Goal: Task Accomplishment & Management: Complete application form

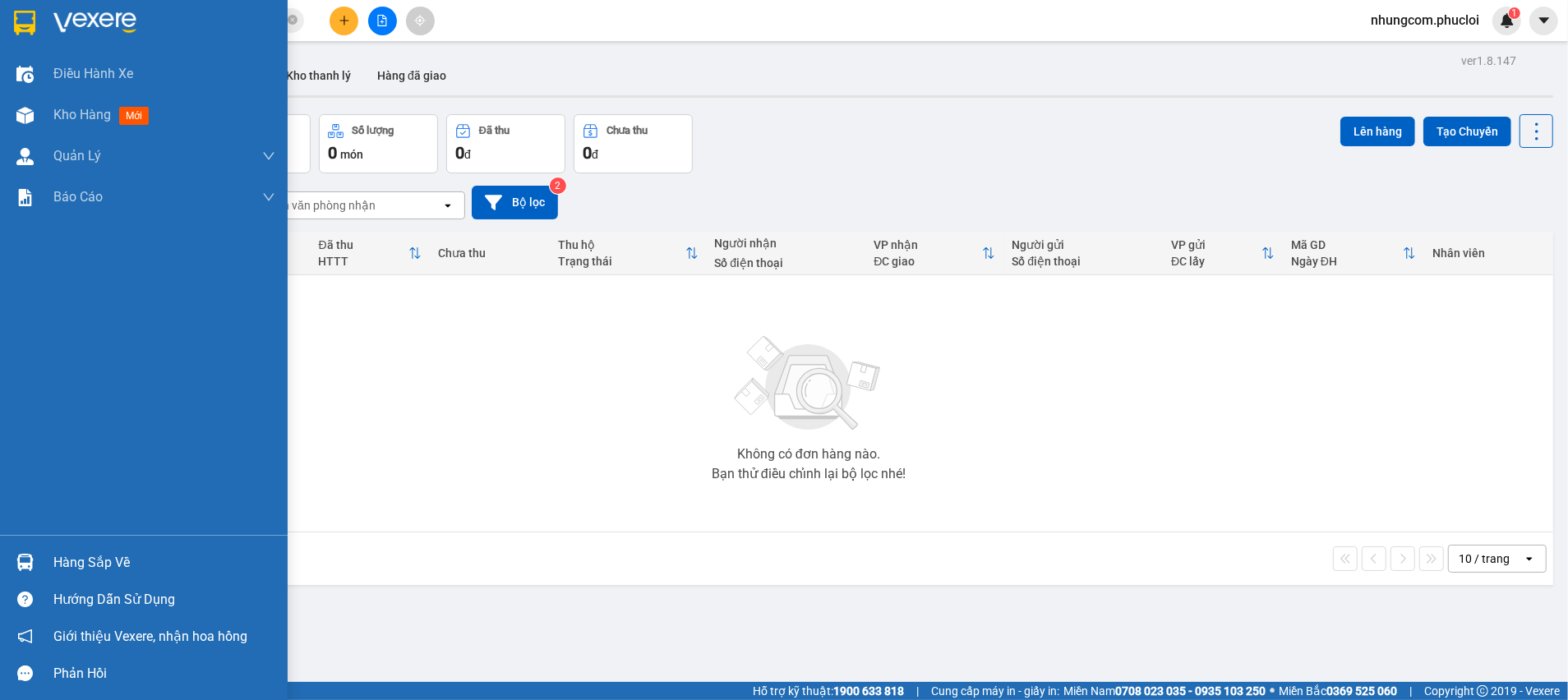
click at [64, 566] on div "Hàng sắp về" at bounding box center [163, 563] width 222 height 25
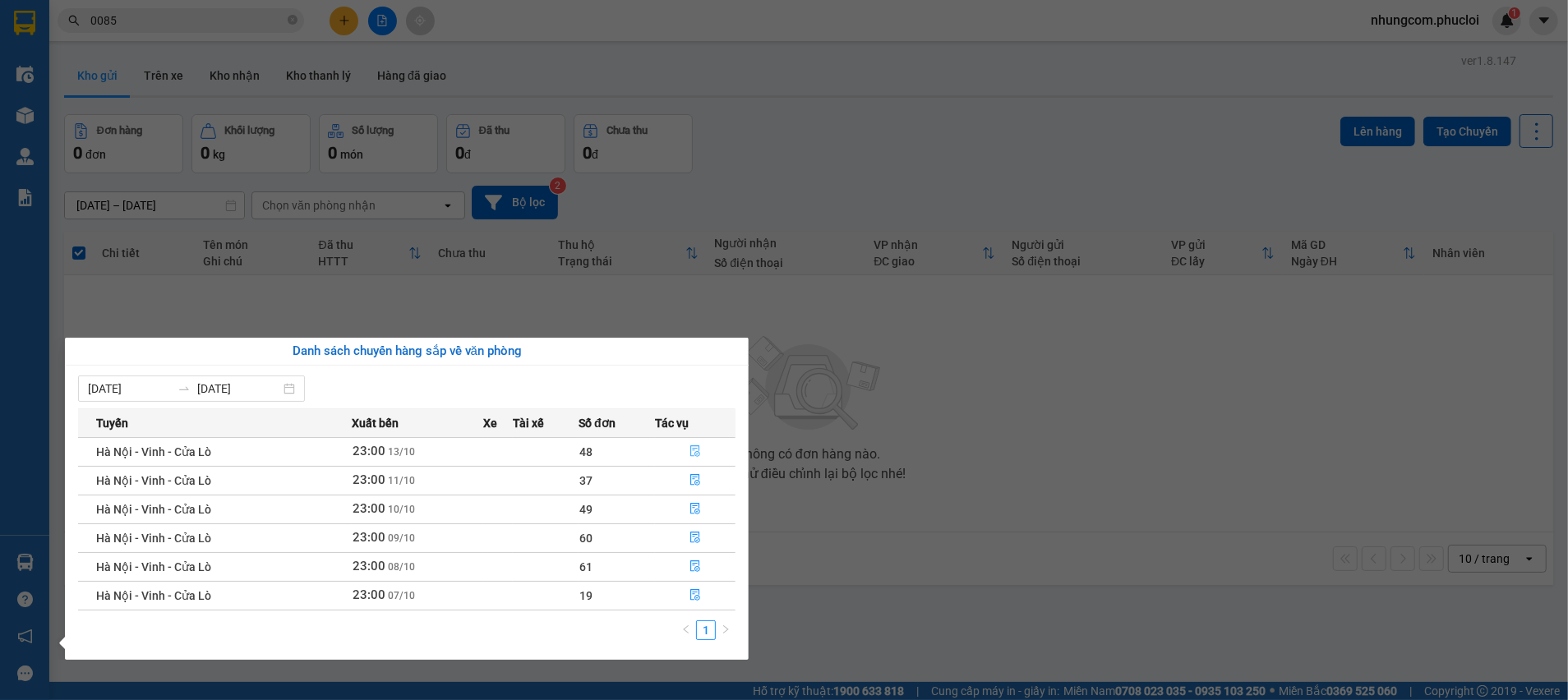
click at [694, 453] on icon "file-done" at bounding box center [695, 451] width 11 height 11
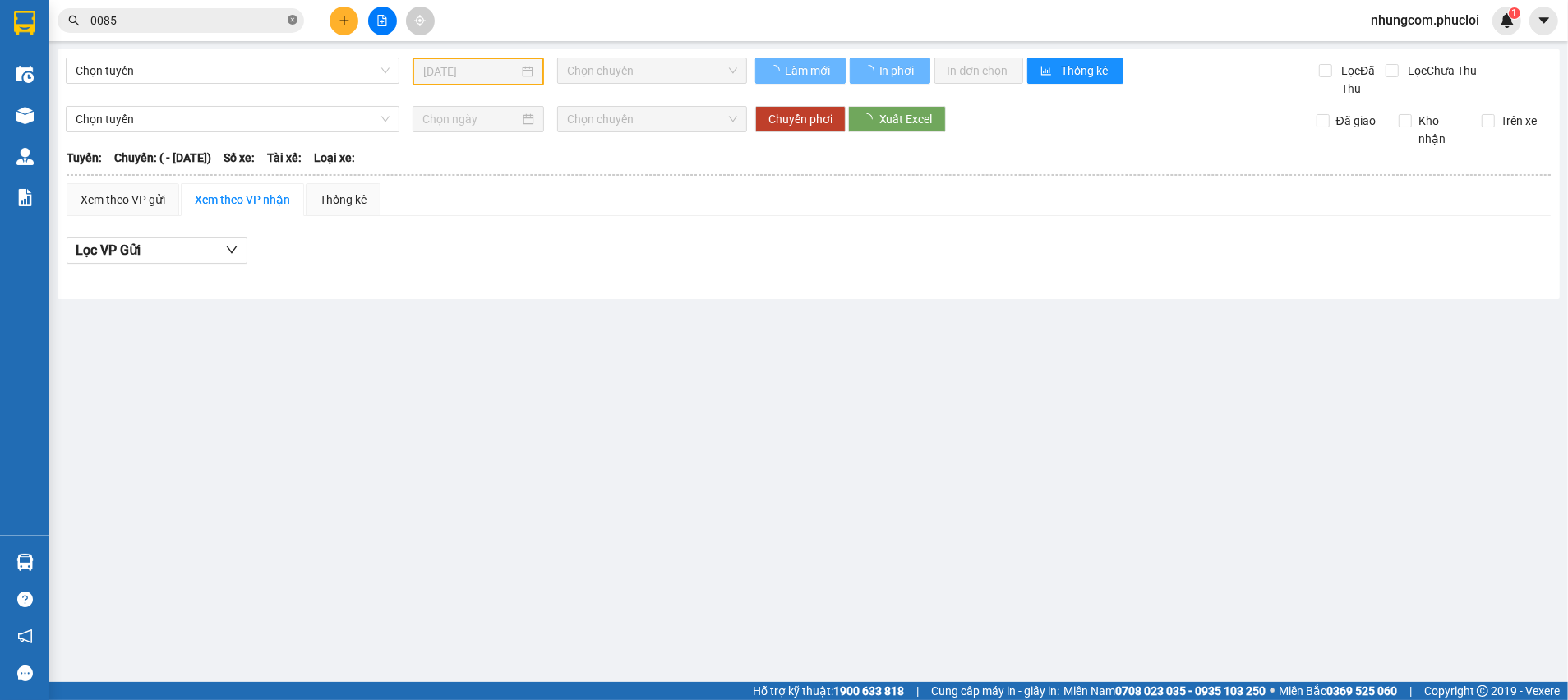
click at [288, 20] on icon "close-circle" at bounding box center [293, 20] width 10 height 10
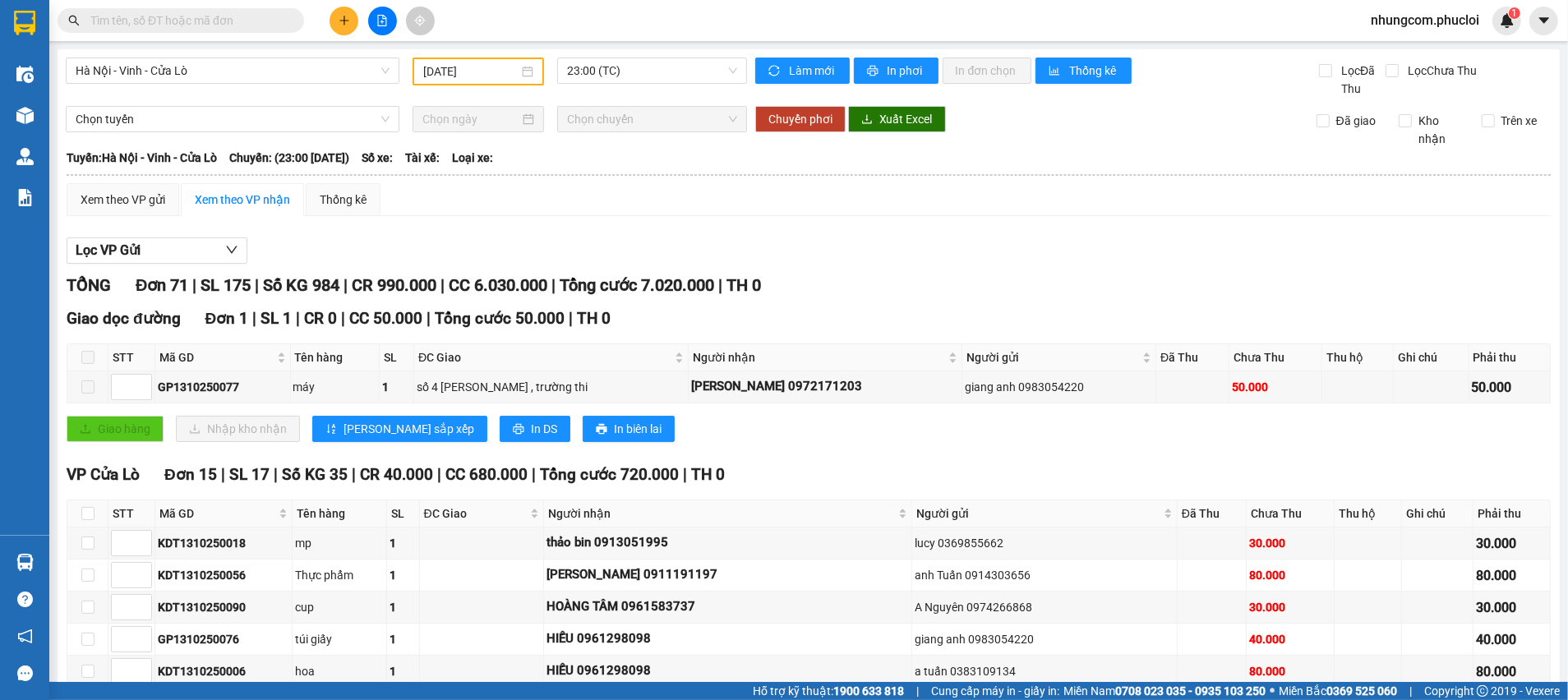
scroll to position [616, 0]
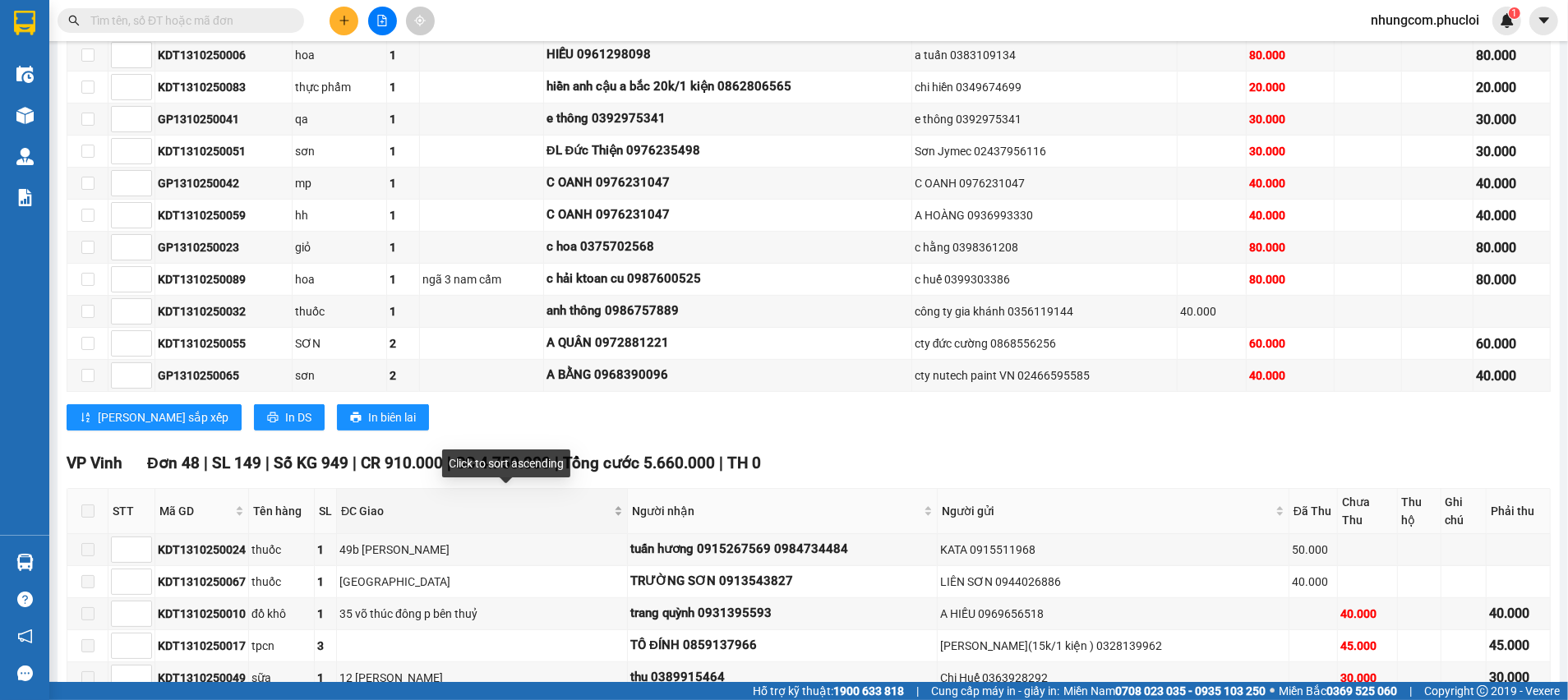
click at [623, 506] on div "ĐC Giao" at bounding box center [482, 511] width 281 height 18
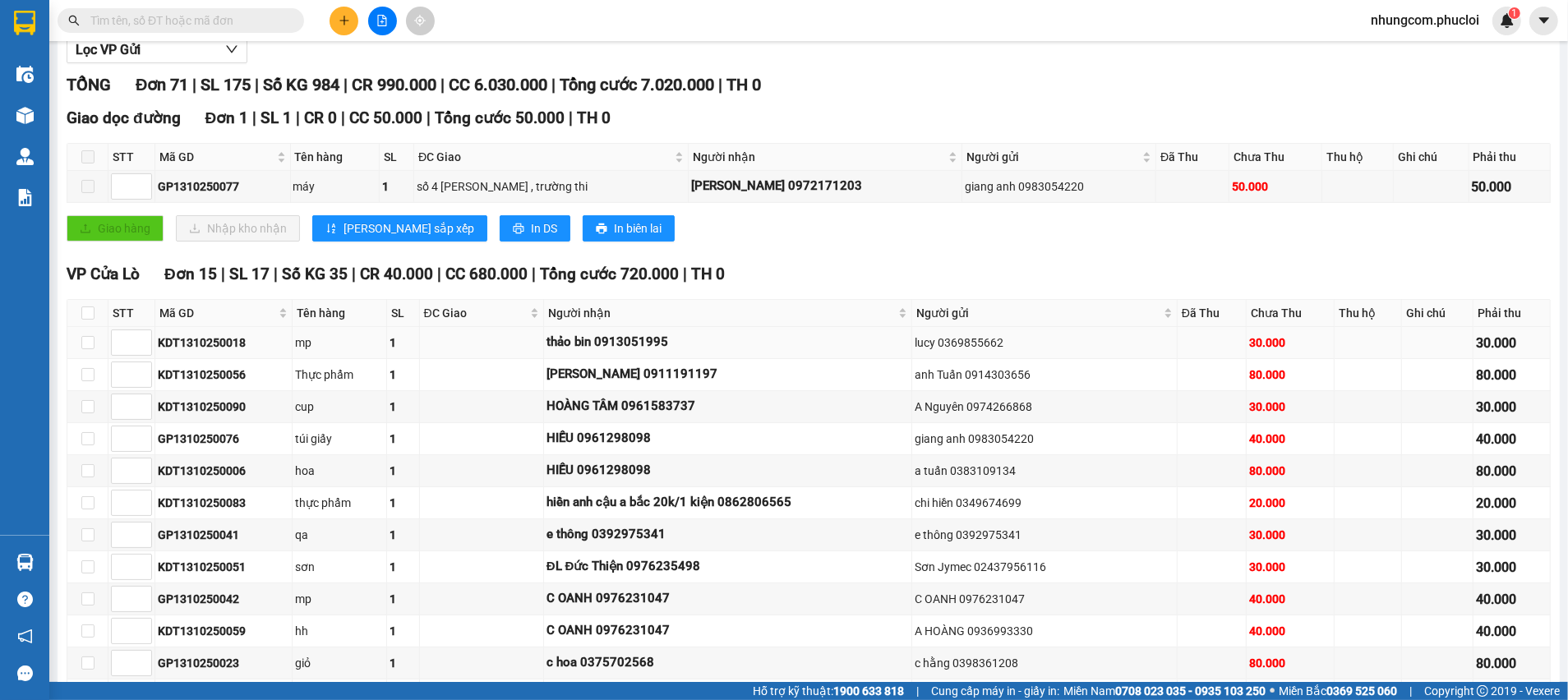
scroll to position [0, 0]
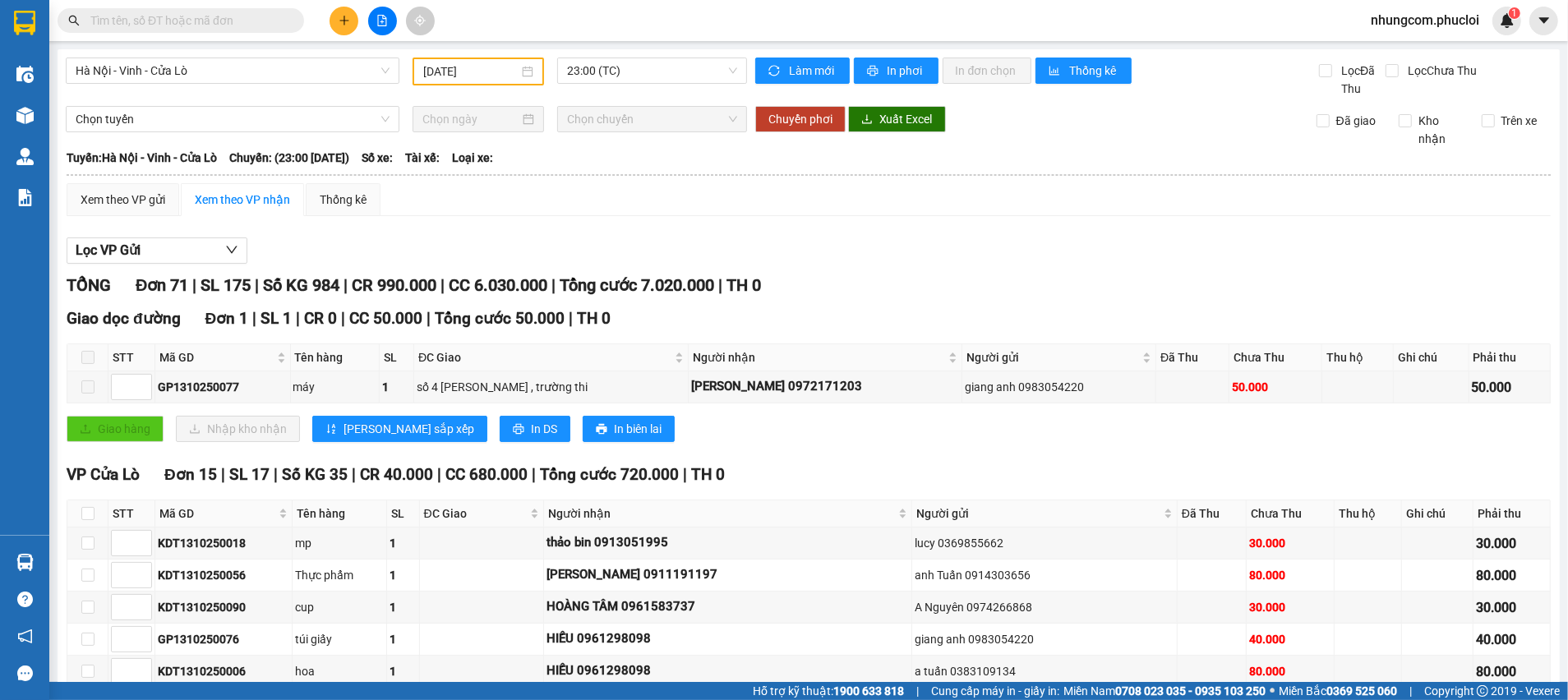
click at [240, 24] on input "text" at bounding box center [187, 20] width 194 height 18
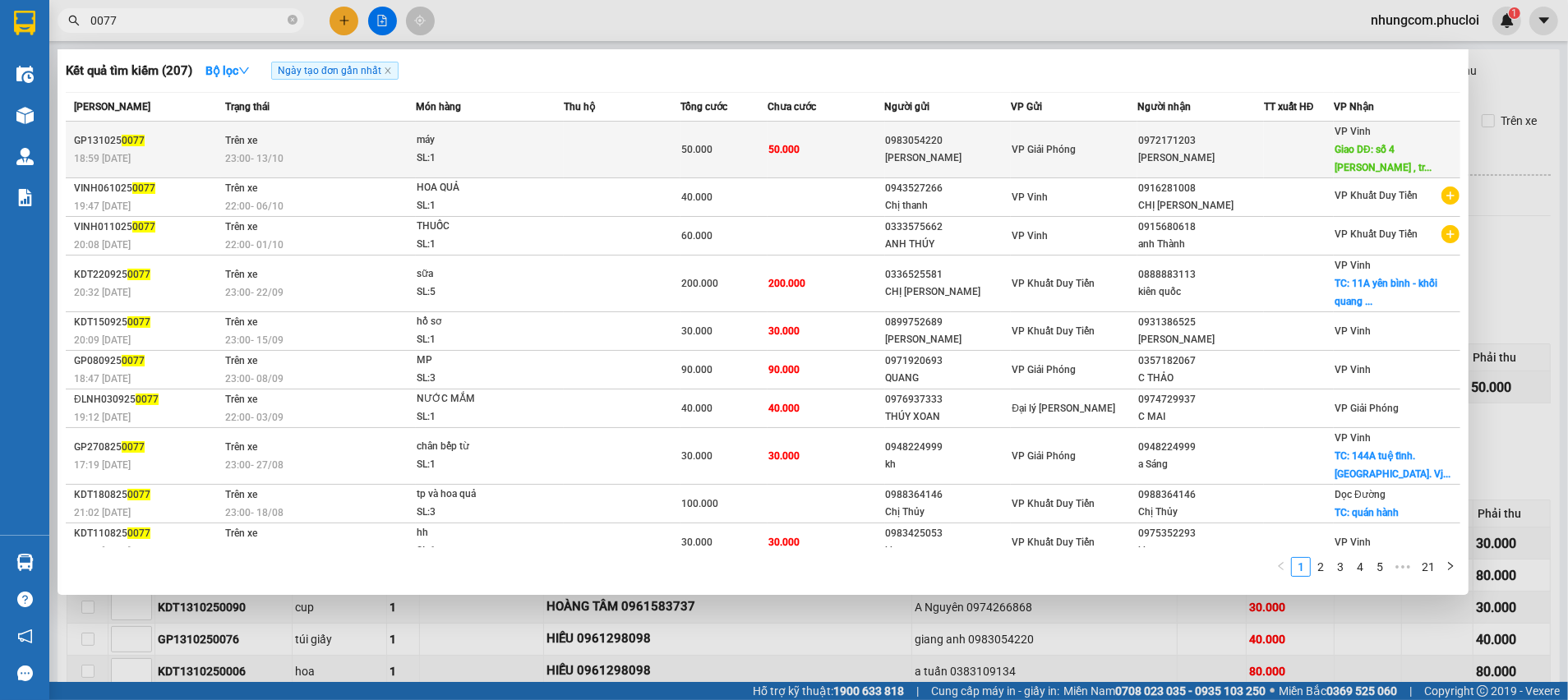
type input "0077"
click at [864, 162] on td "50.000" at bounding box center [825, 150] width 116 height 56
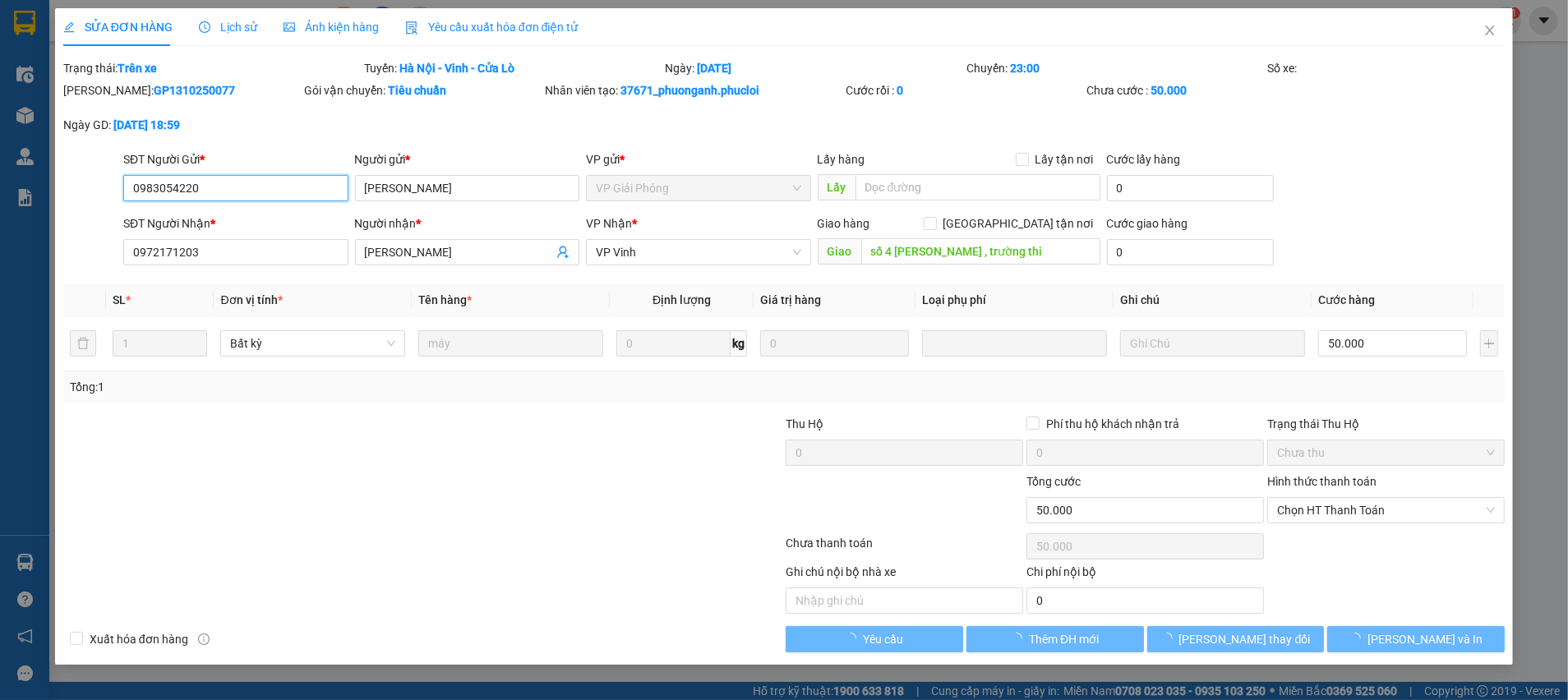
type input "0983054220"
type input "[PERSON_NAME]"
type input "0972171203"
type input "[PERSON_NAME]"
type input "số 4 [PERSON_NAME] , trường thi"
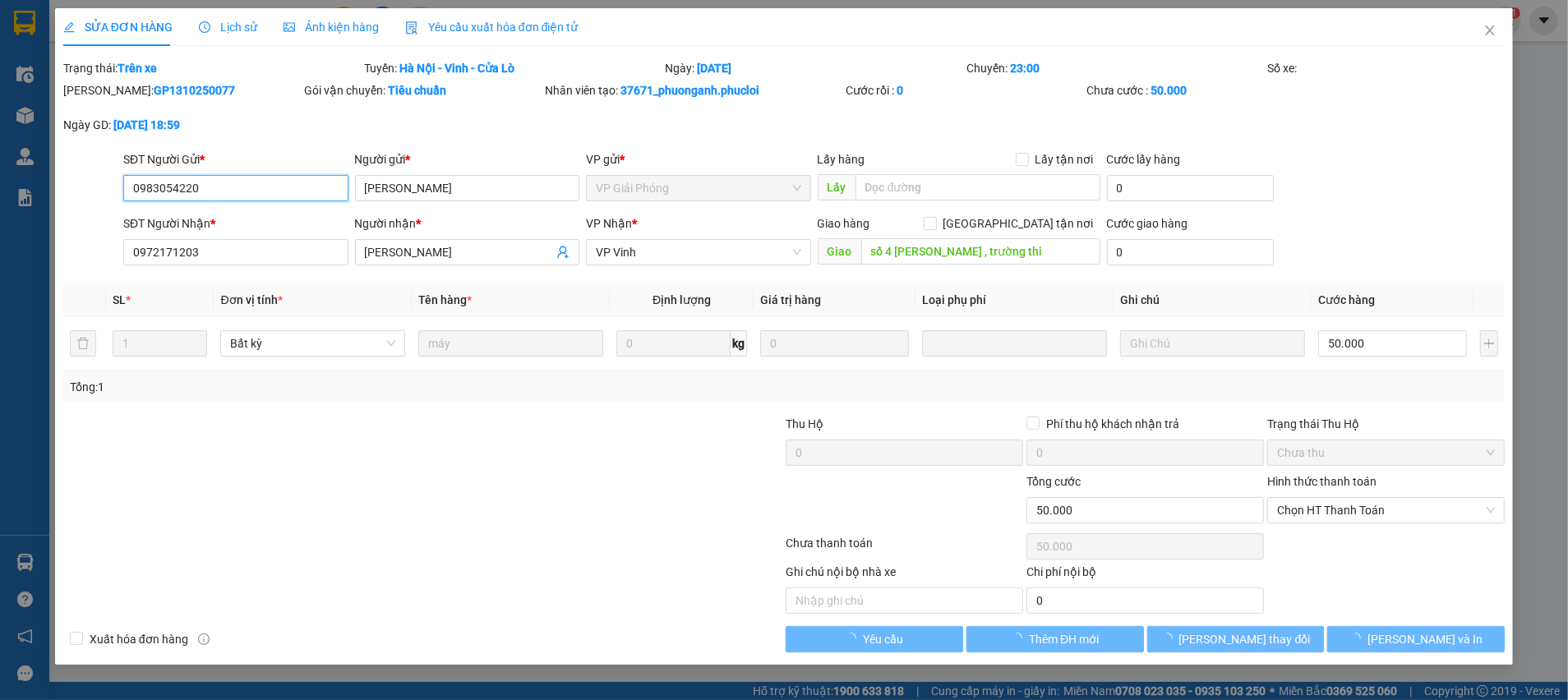
type input "0"
type input "50.000"
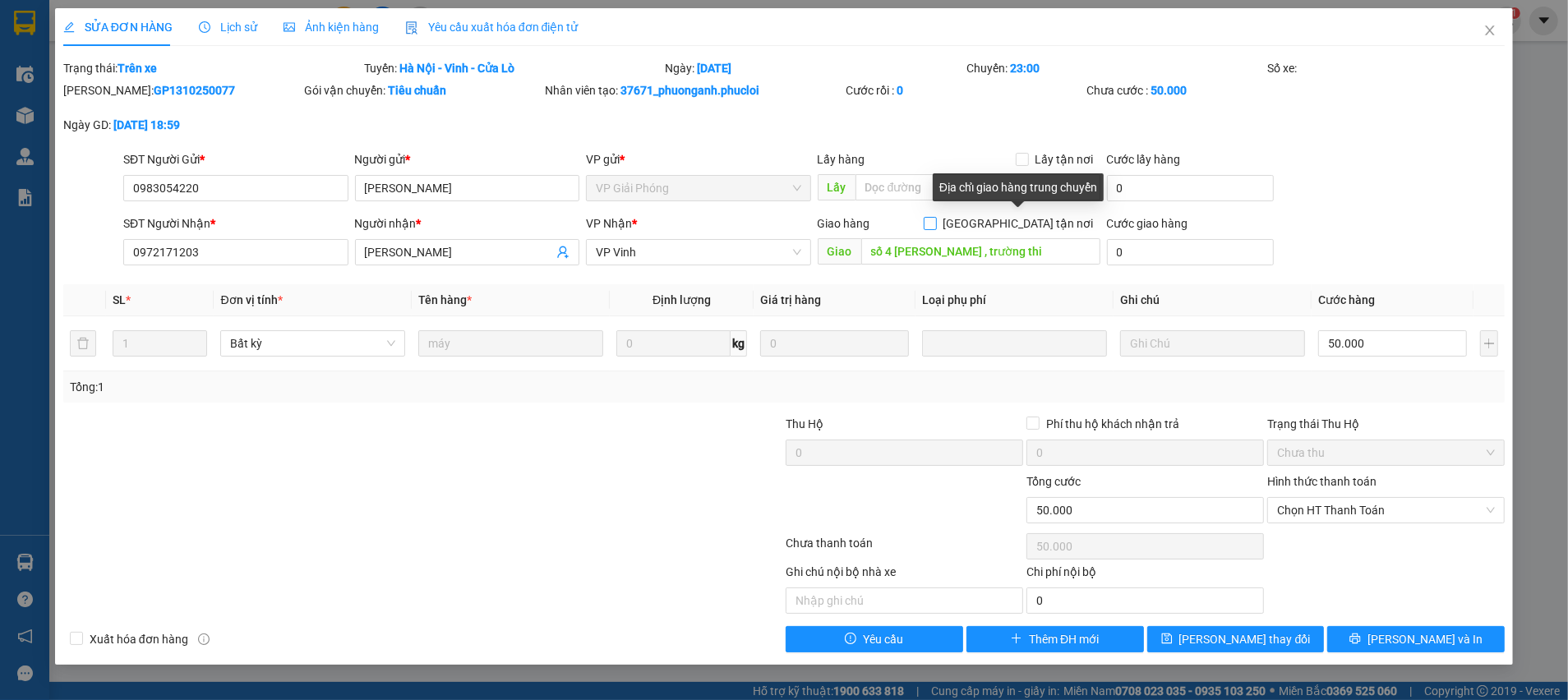
click at [935, 226] on input "[GEOGRAPHIC_DATA] tận nơi" at bounding box center [929, 222] width 11 height 11
checkbox input "true"
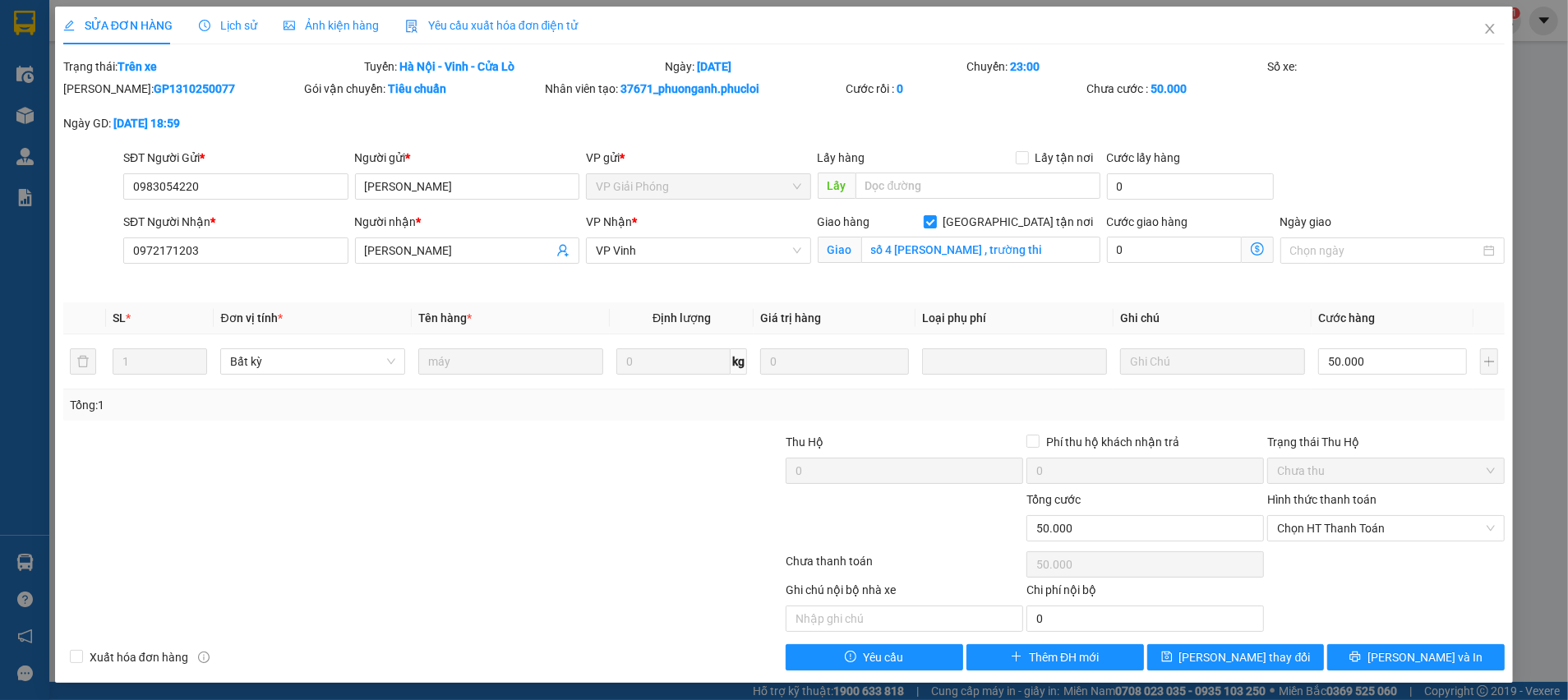
scroll to position [3, 0]
click at [1275, 644] on button "[PERSON_NAME] thay đổi" at bounding box center [1235, 656] width 177 height 27
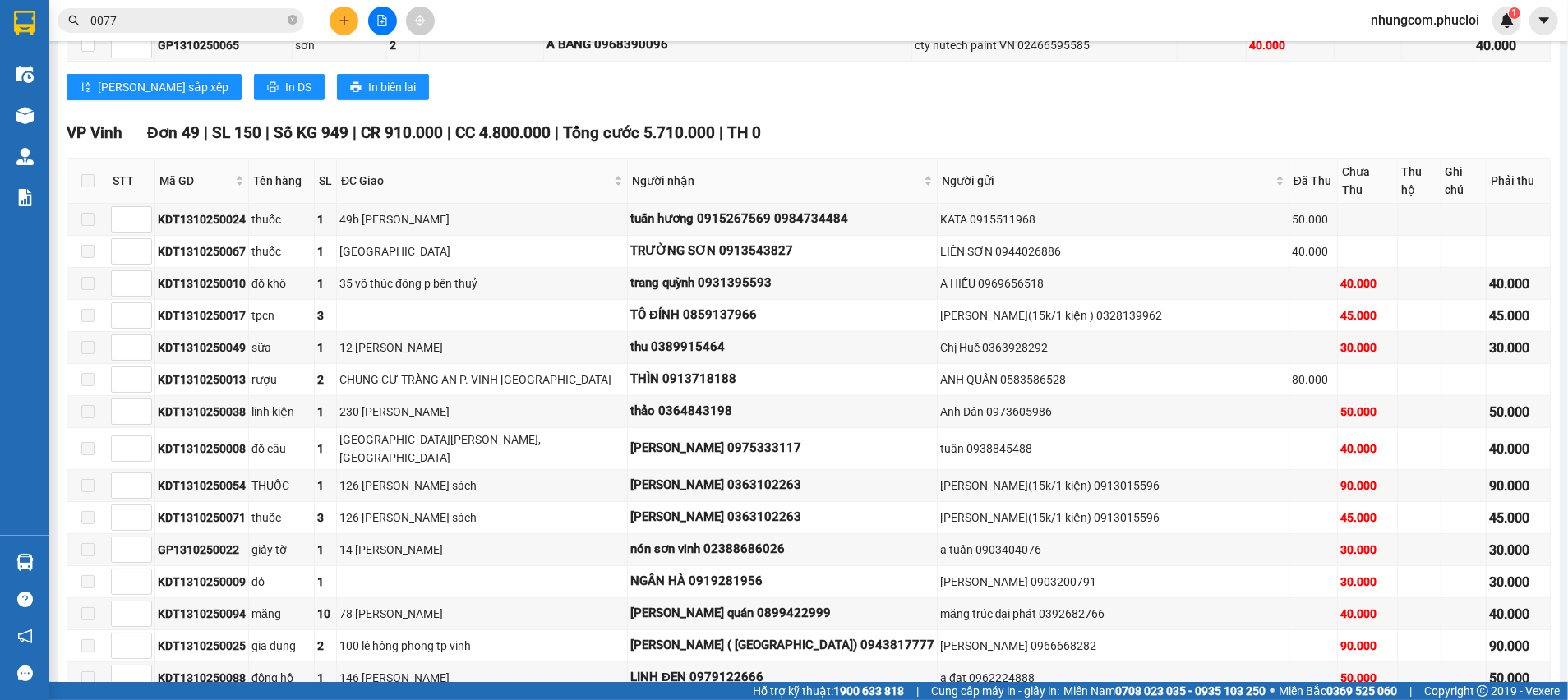
scroll to position [816, 0]
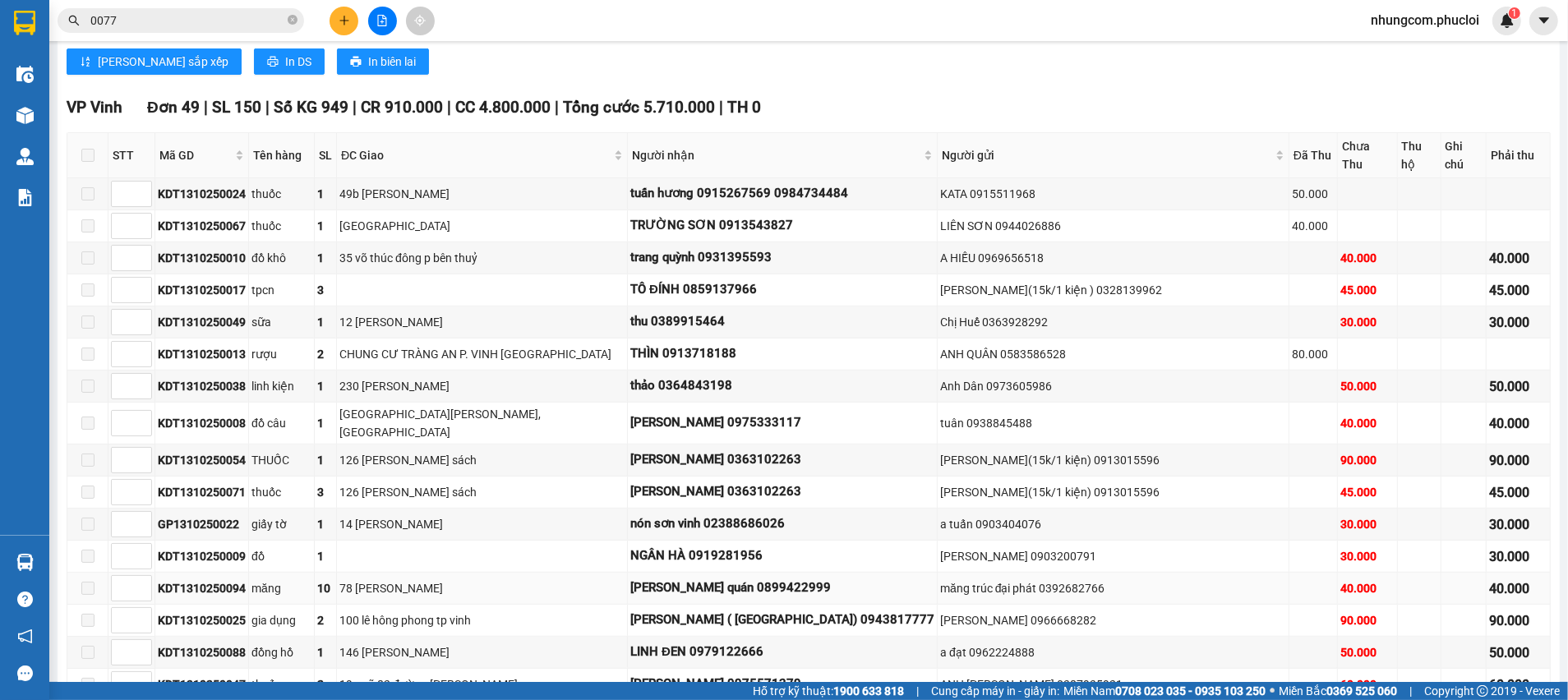
drag, startPoint x: 428, startPoint y: 559, endPoint x: 513, endPoint y: 553, distance: 85.2
click at [513, 579] on div "78 [PERSON_NAME]" at bounding box center [482, 588] width 285 height 18
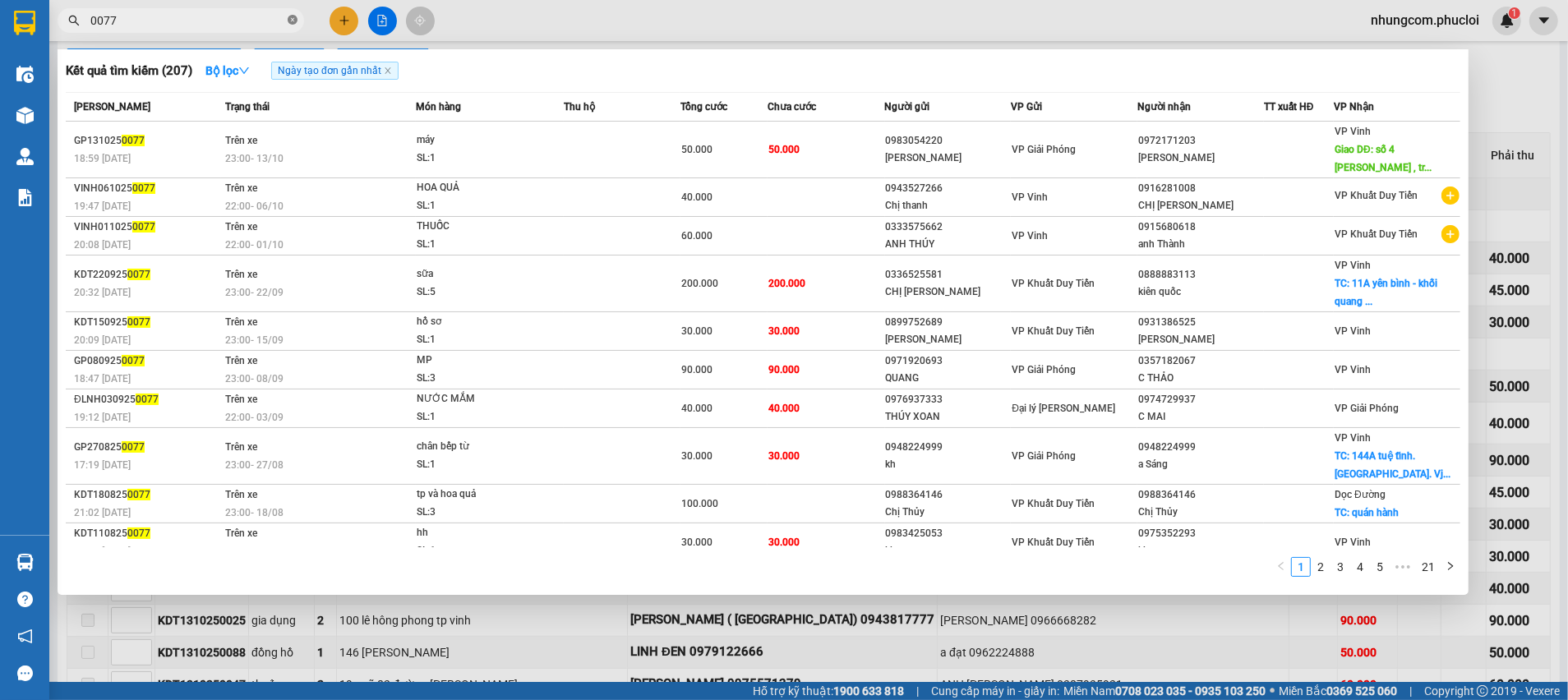
click at [288, 19] on icon "close-circle" at bounding box center [293, 20] width 10 height 10
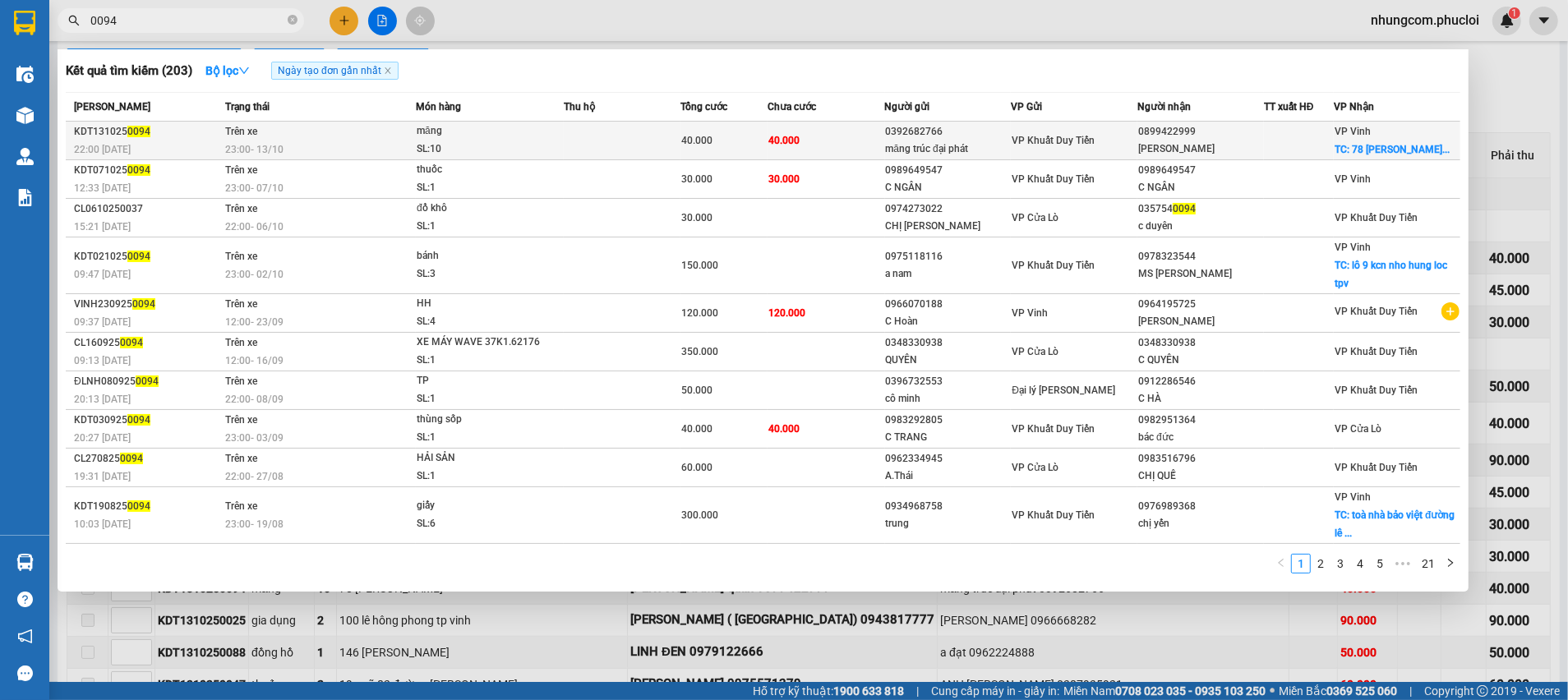
type input "0094"
click at [956, 151] on div "măng trúc đại phát" at bounding box center [948, 149] width 125 height 17
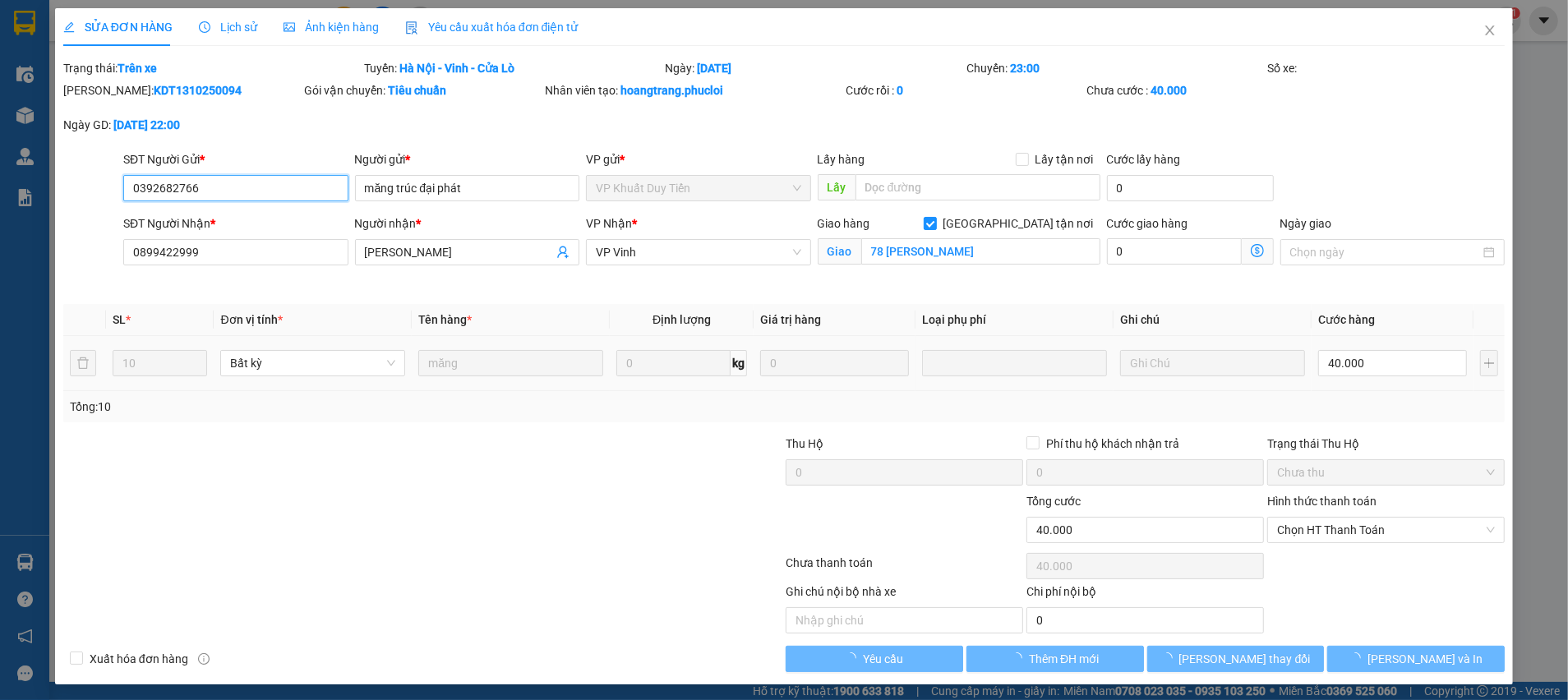
type input "0392682766"
type input "măng trúc đại phát"
type input "0899422999"
type input "[PERSON_NAME]"
checkbox input "true"
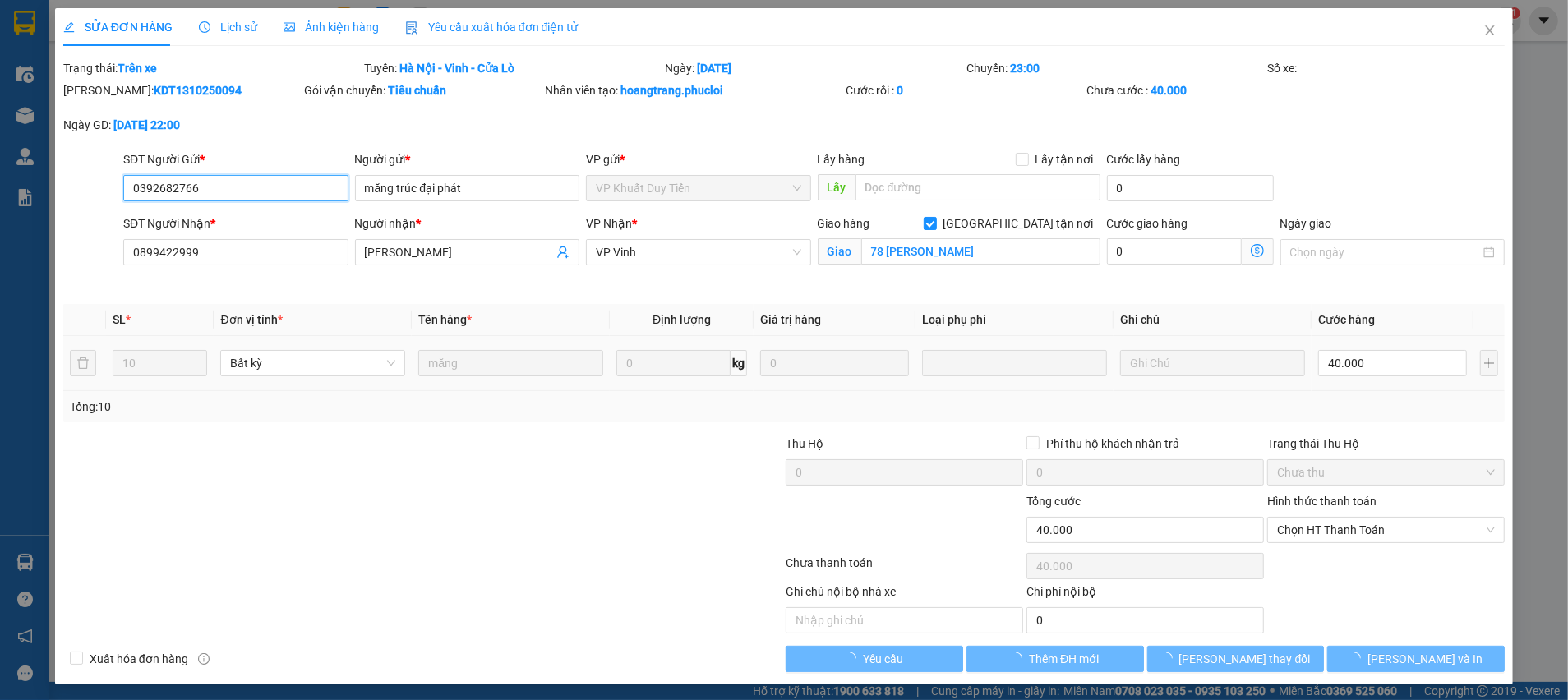
type input "78 [PERSON_NAME]"
type input "0"
type input "40.000"
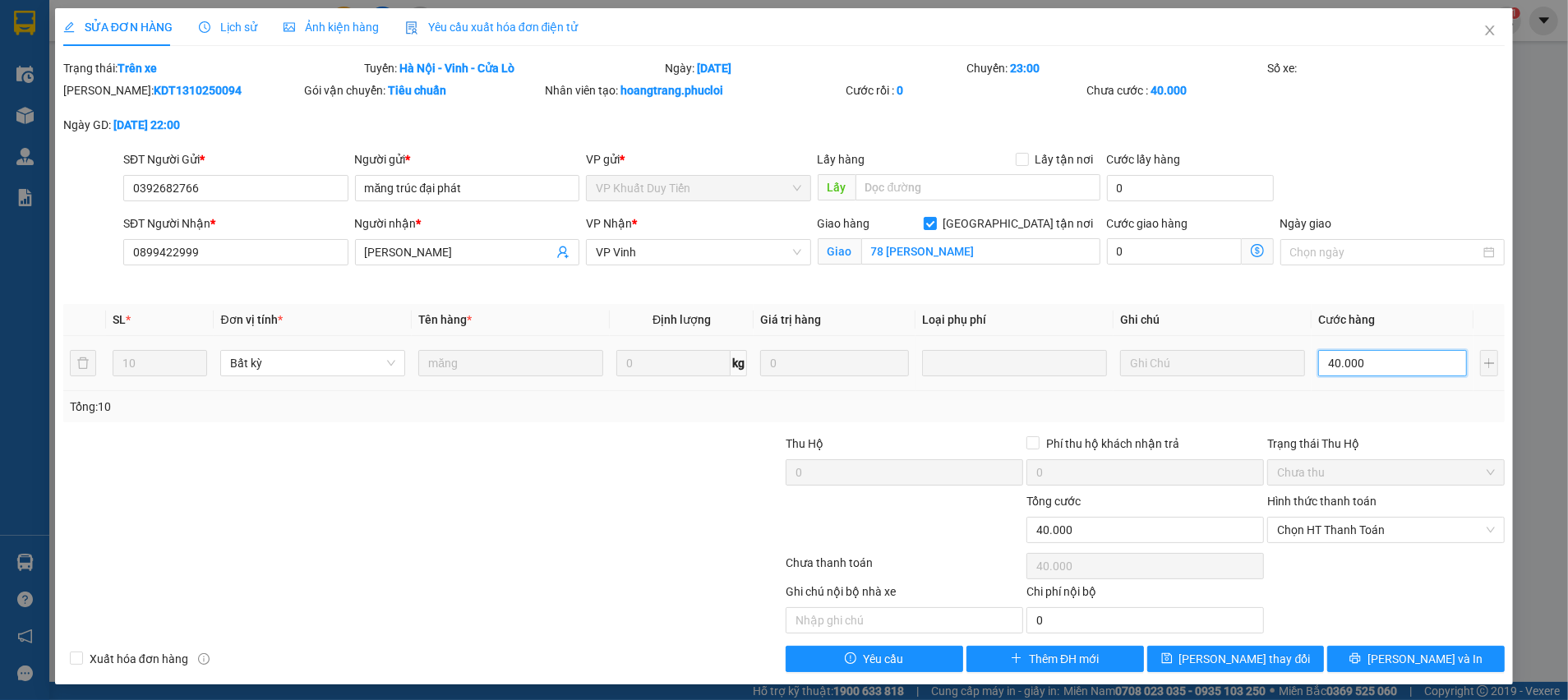
click at [1344, 361] on input "40.000" at bounding box center [1393, 363] width 149 height 27
type input "3"
type input "300"
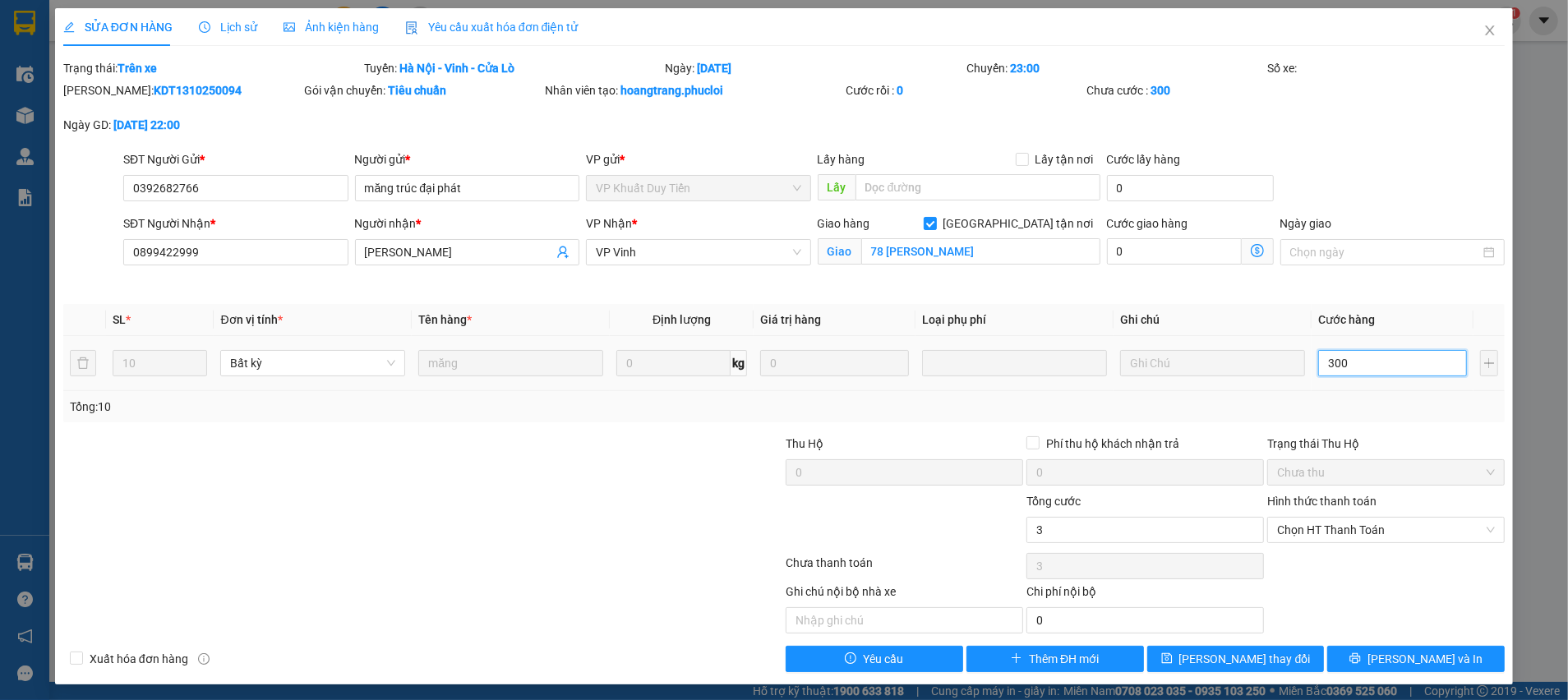
type input "300"
click at [1380, 402] on div "Tổng: 10" at bounding box center [784, 406] width 1428 height 18
type input "300.000"
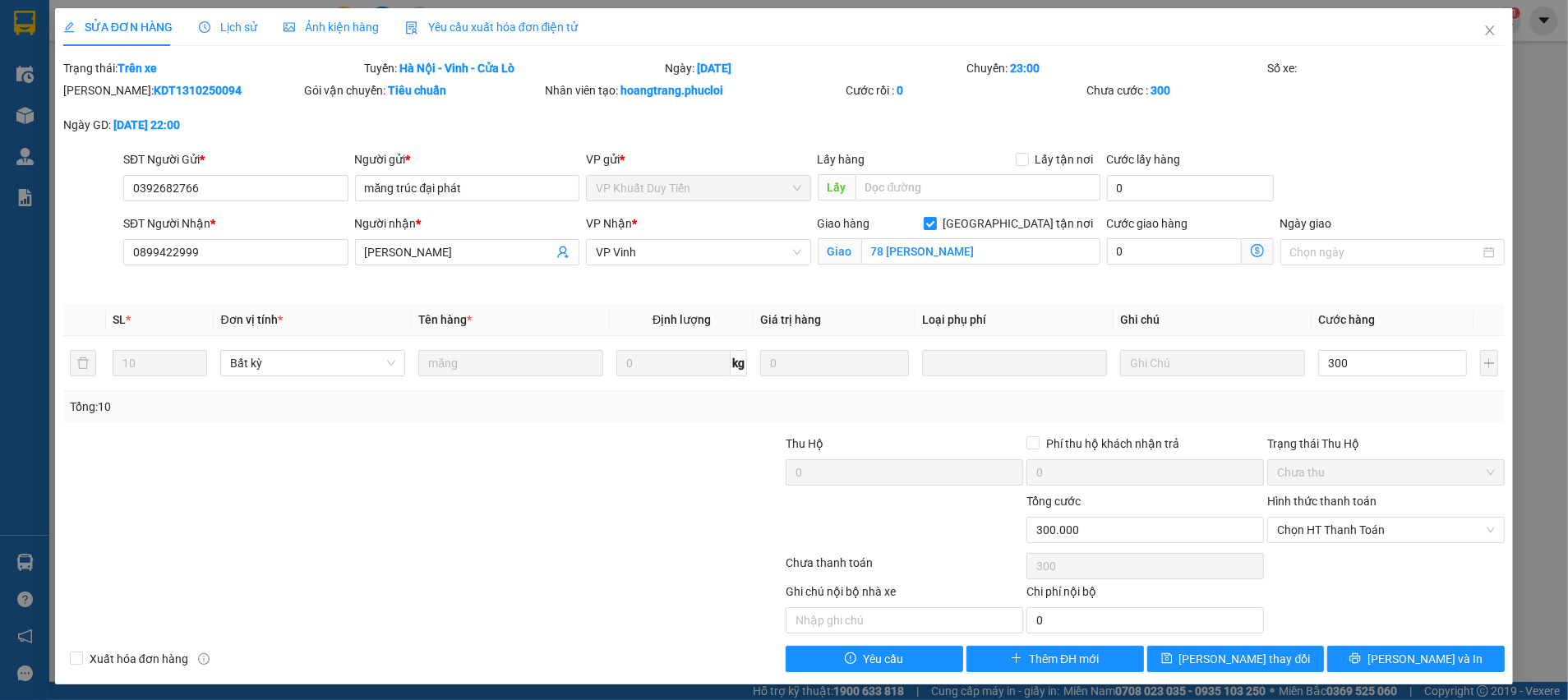
type input "300.000"
click at [1237, 656] on span "[PERSON_NAME] thay đổi" at bounding box center [1245, 659] width 132 height 18
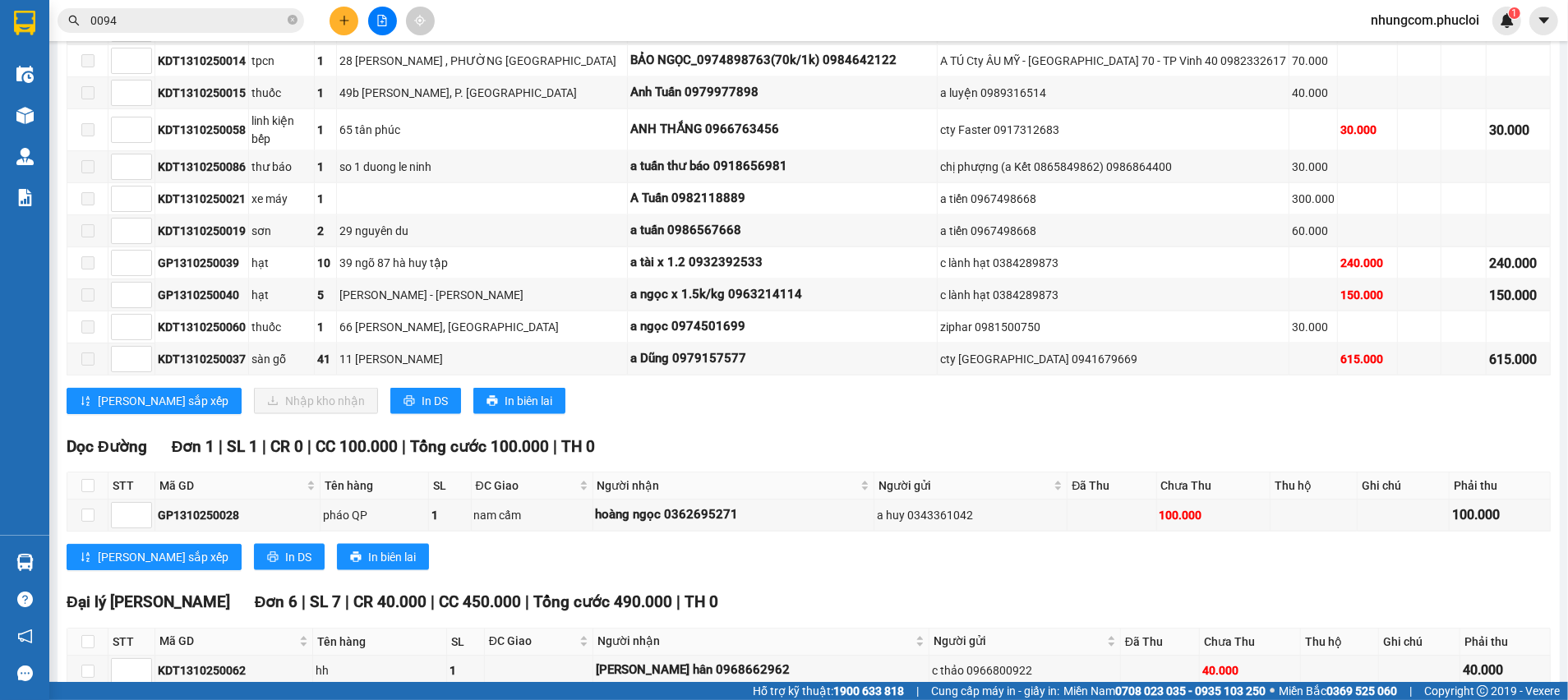
scroll to position [2419, 0]
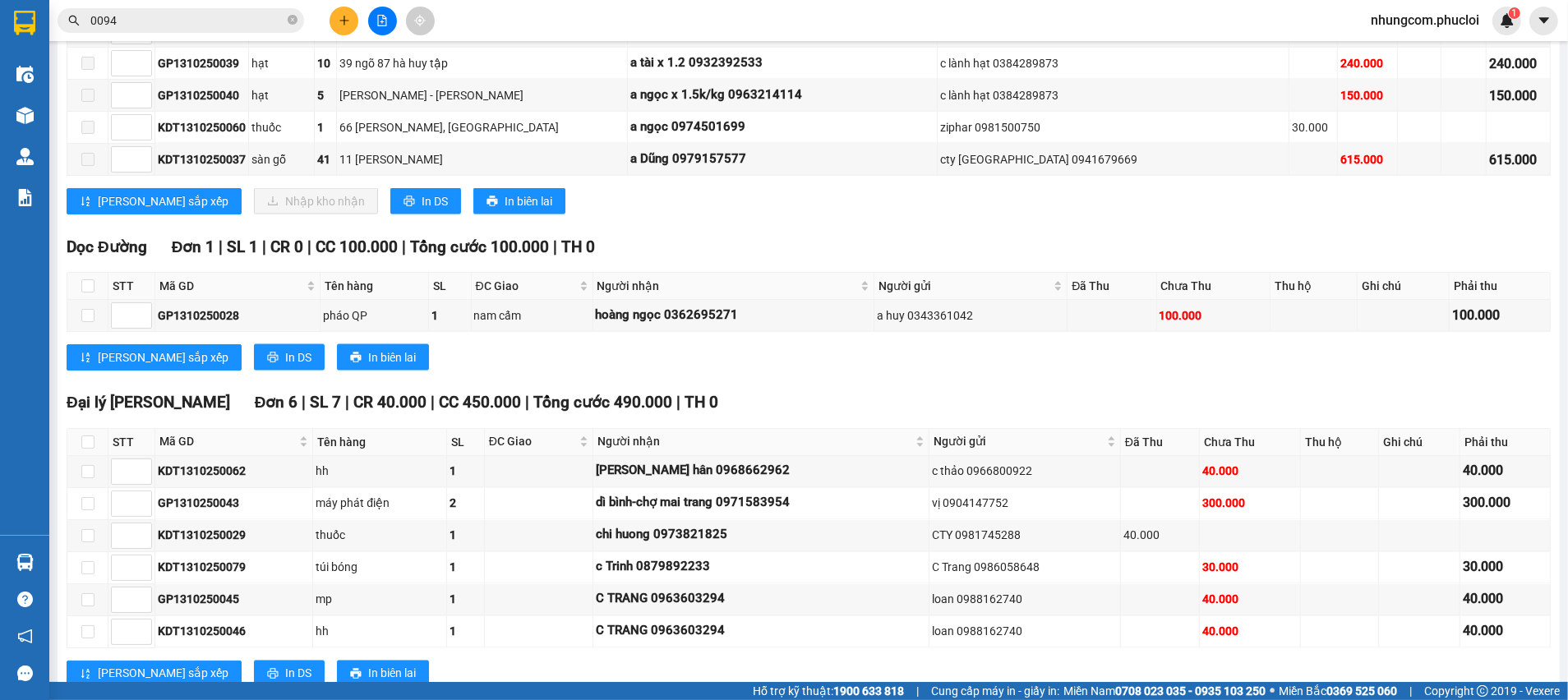
click at [200, 18] on input "0094" at bounding box center [187, 20] width 194 height 18
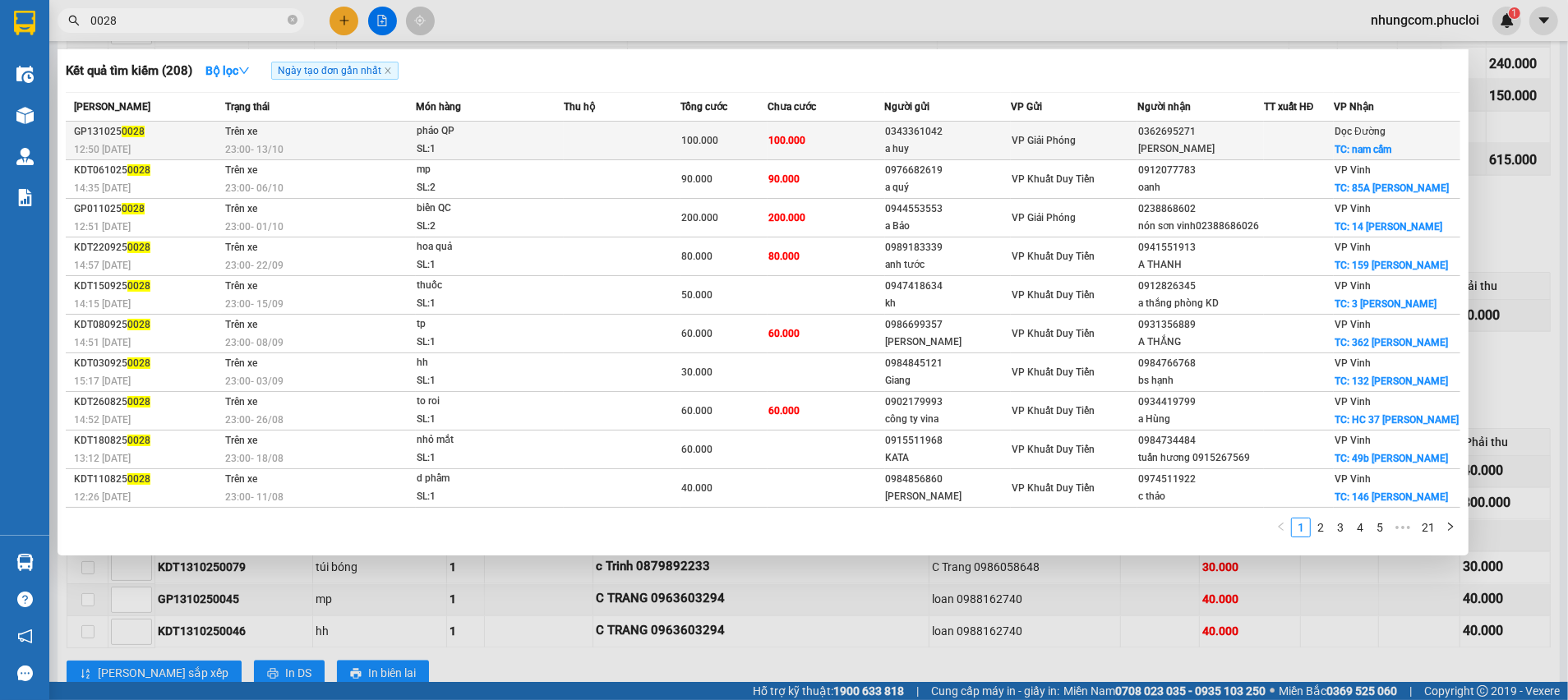
type input "0028"
click at [1039, 139] on span "VP Giải Phóng" at bounding box center [1043, 140] width 64 height 11
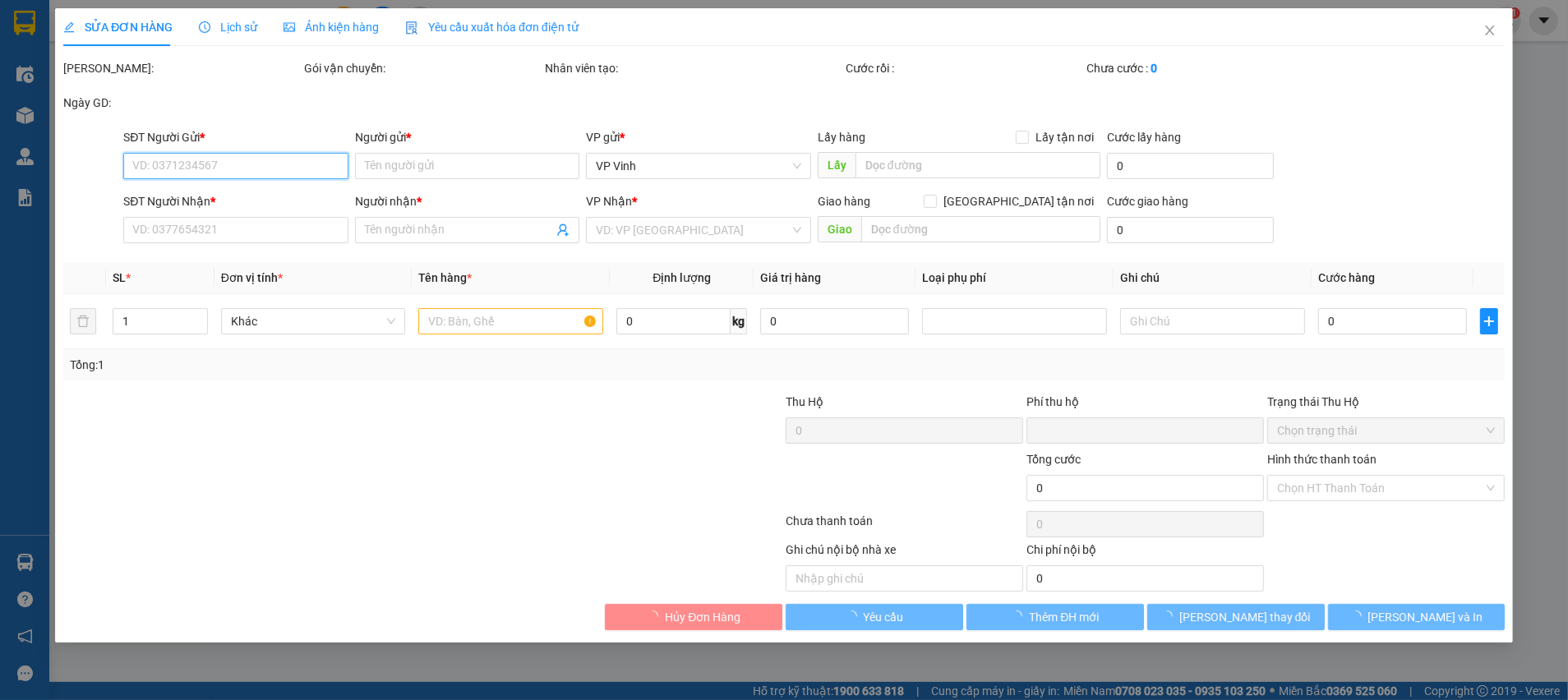
type input "0343361042"
type input "a huy"
type input "0362695271"
type input "[PERSON_NAME]"
checkbox input "true"
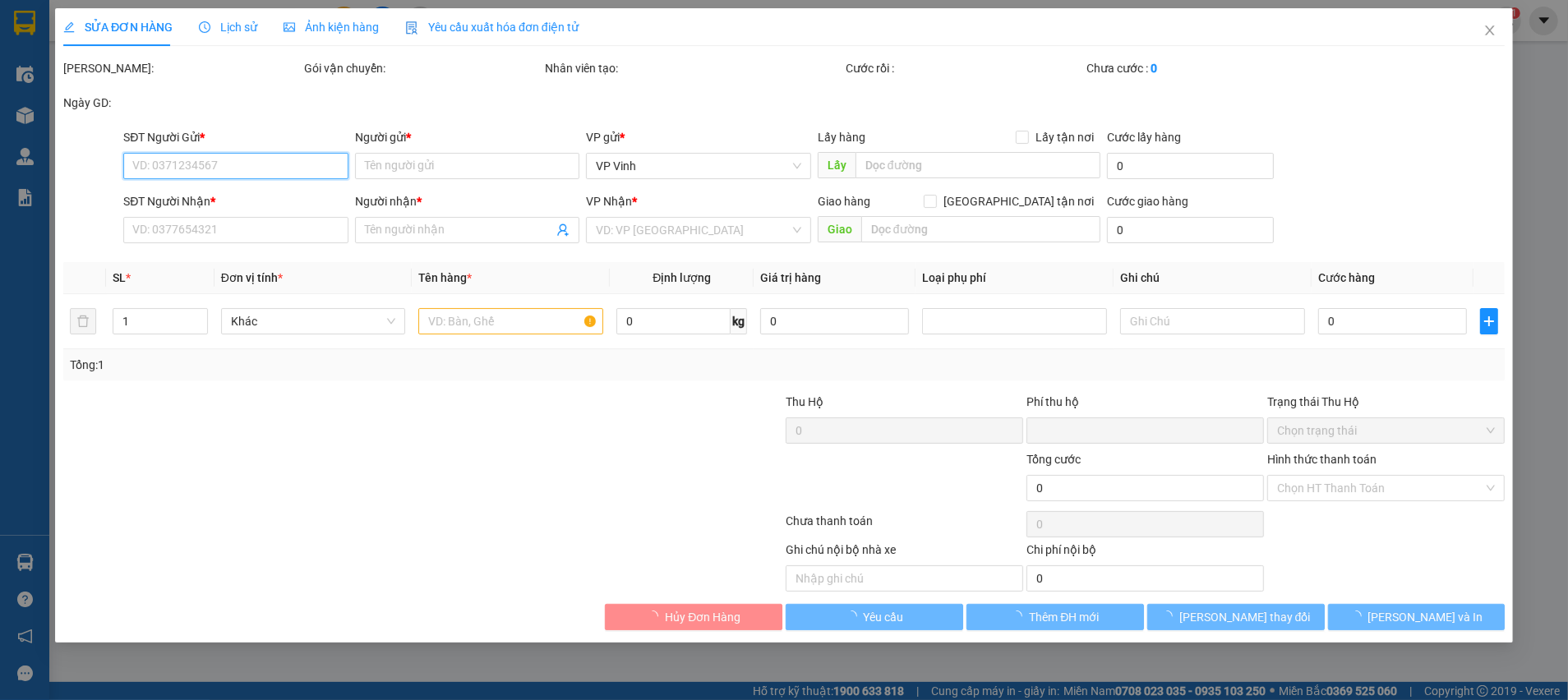
type input "nam cấm"
type input "0"
type input "100.000"
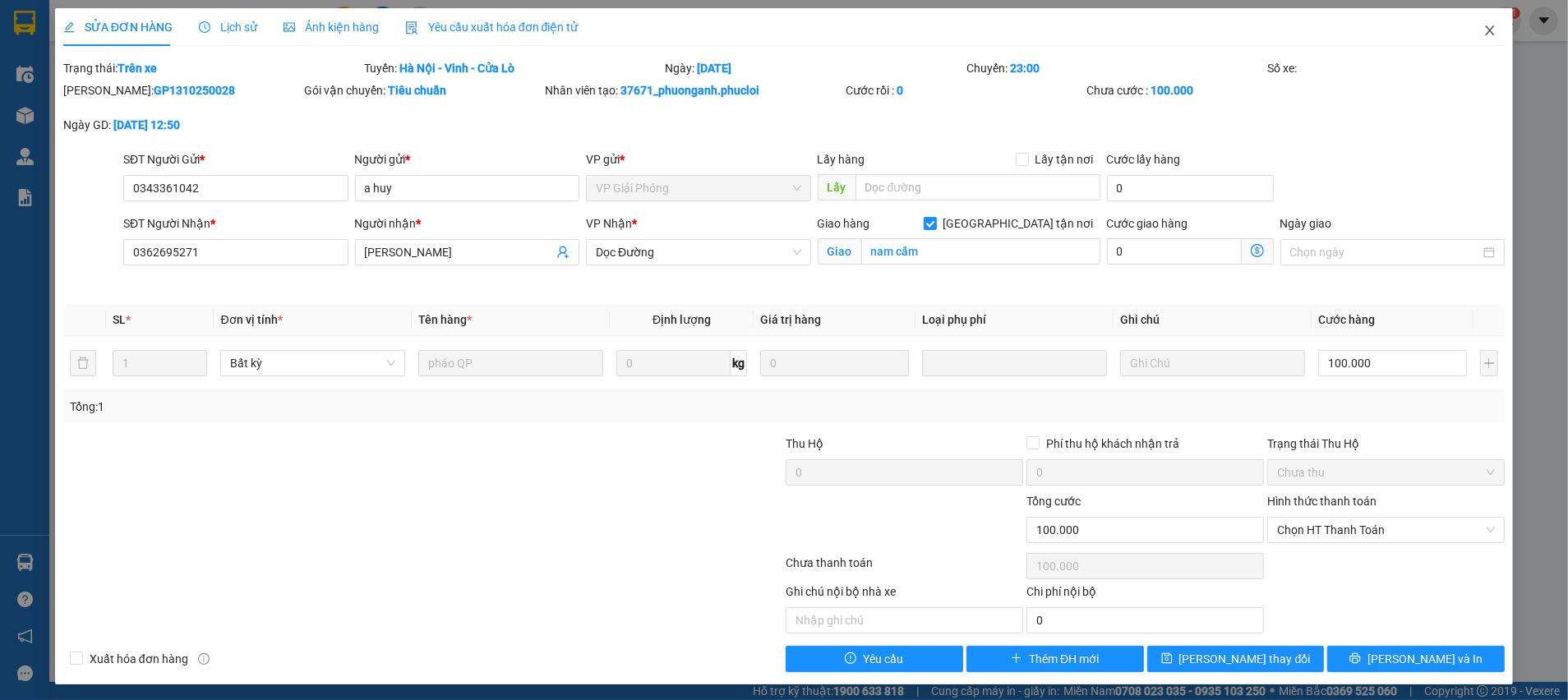
click at [1483, 31] on icon "close" at bounding box center [1489, 30] width 13 height 13
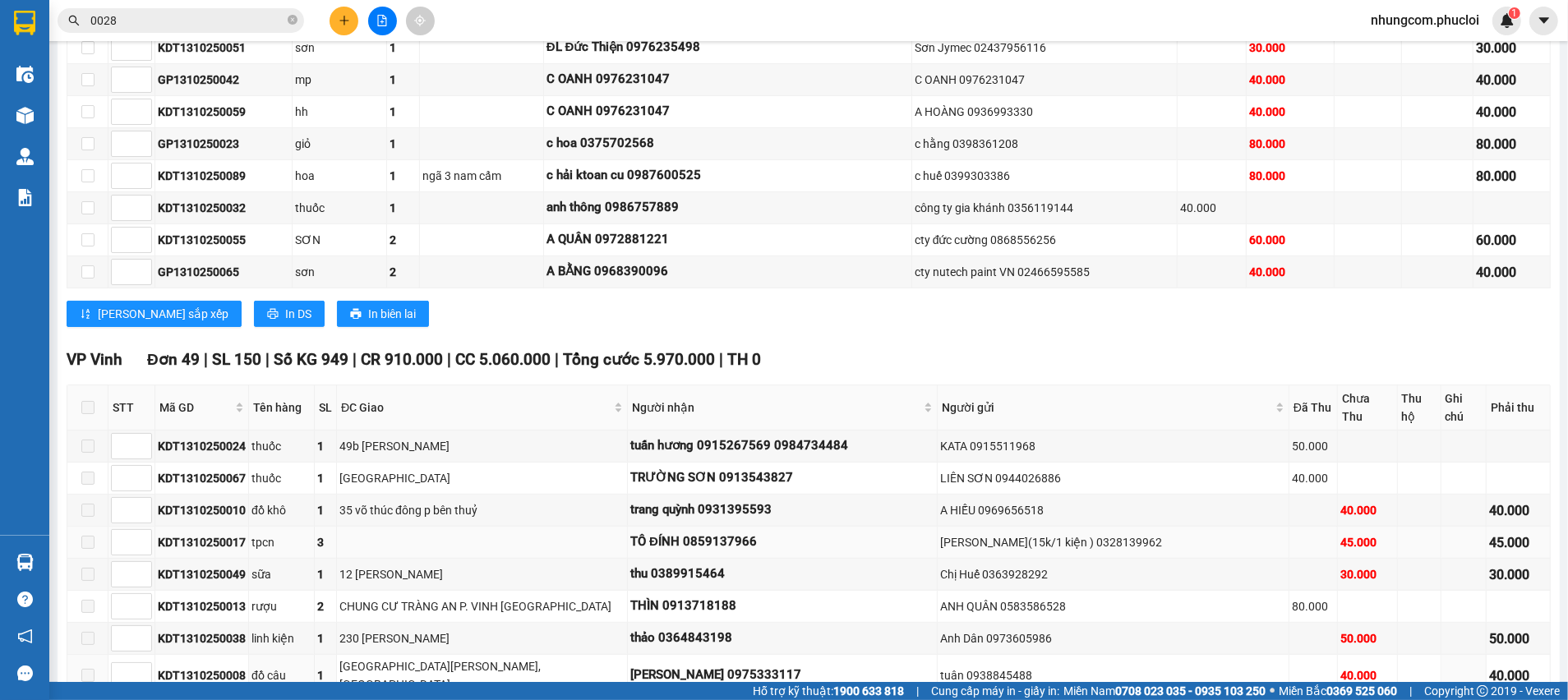
scroll to position [863, 0]
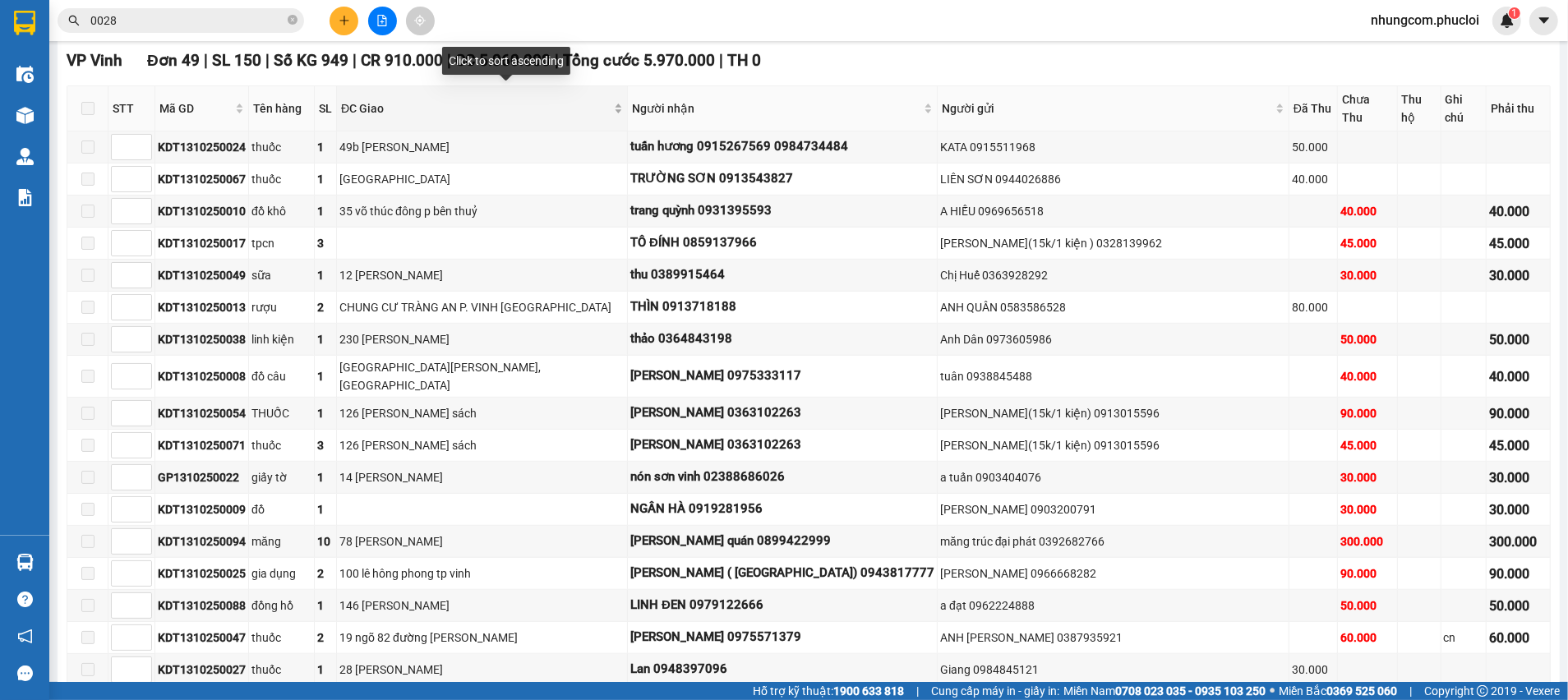
click at [623, 103] on div "ĐC Giao" at bounding box center [482, 108] width 281 height 18
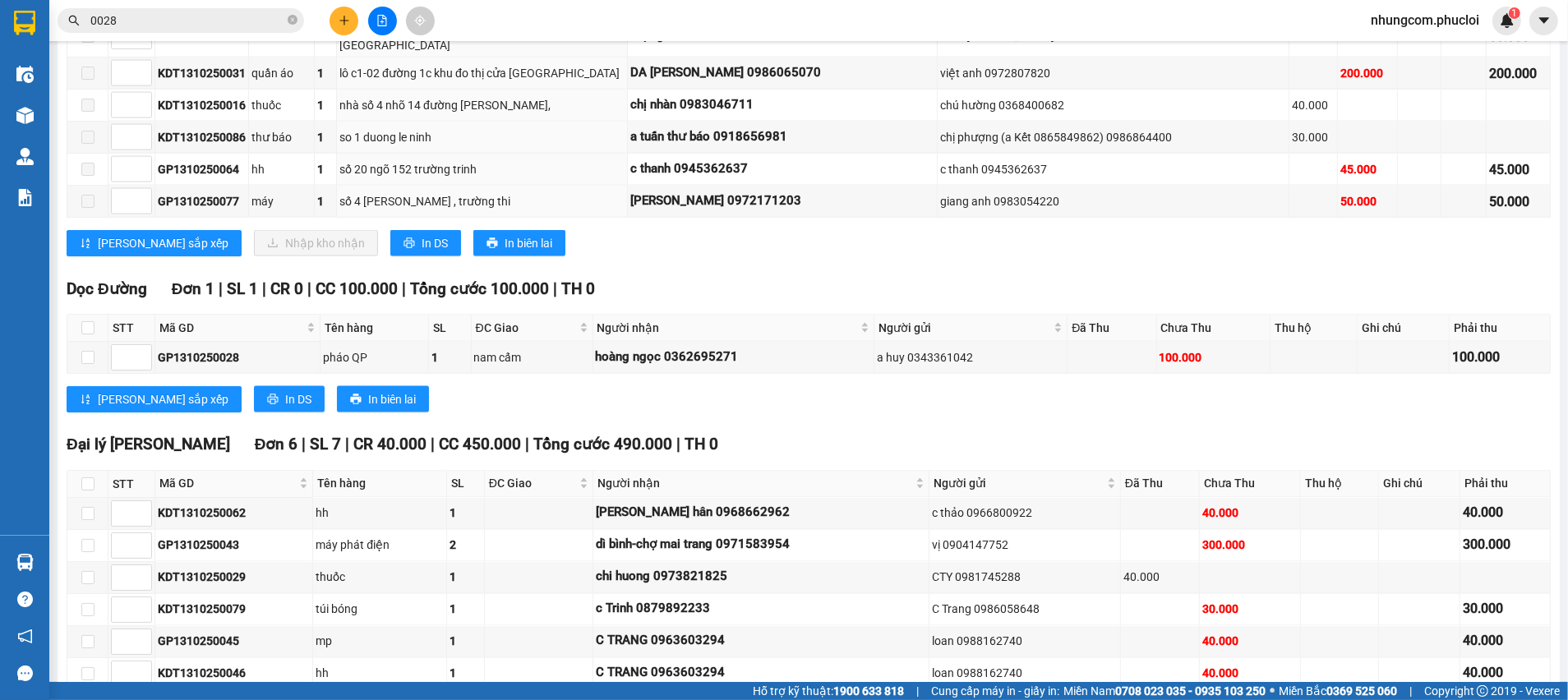
scroll to position [2419, 0]
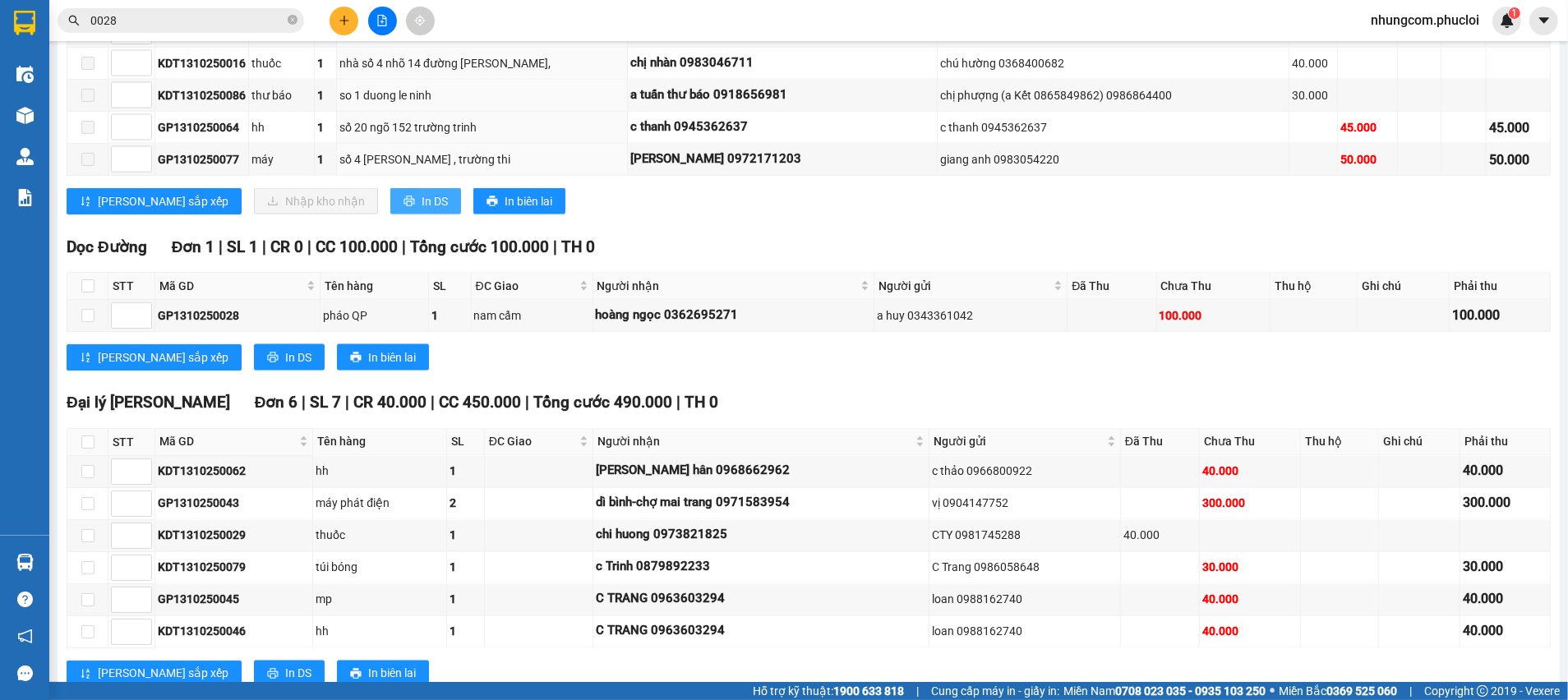
click at [422, 193] on span "In DS" at bounding box center [435, 201] width 27 height 18
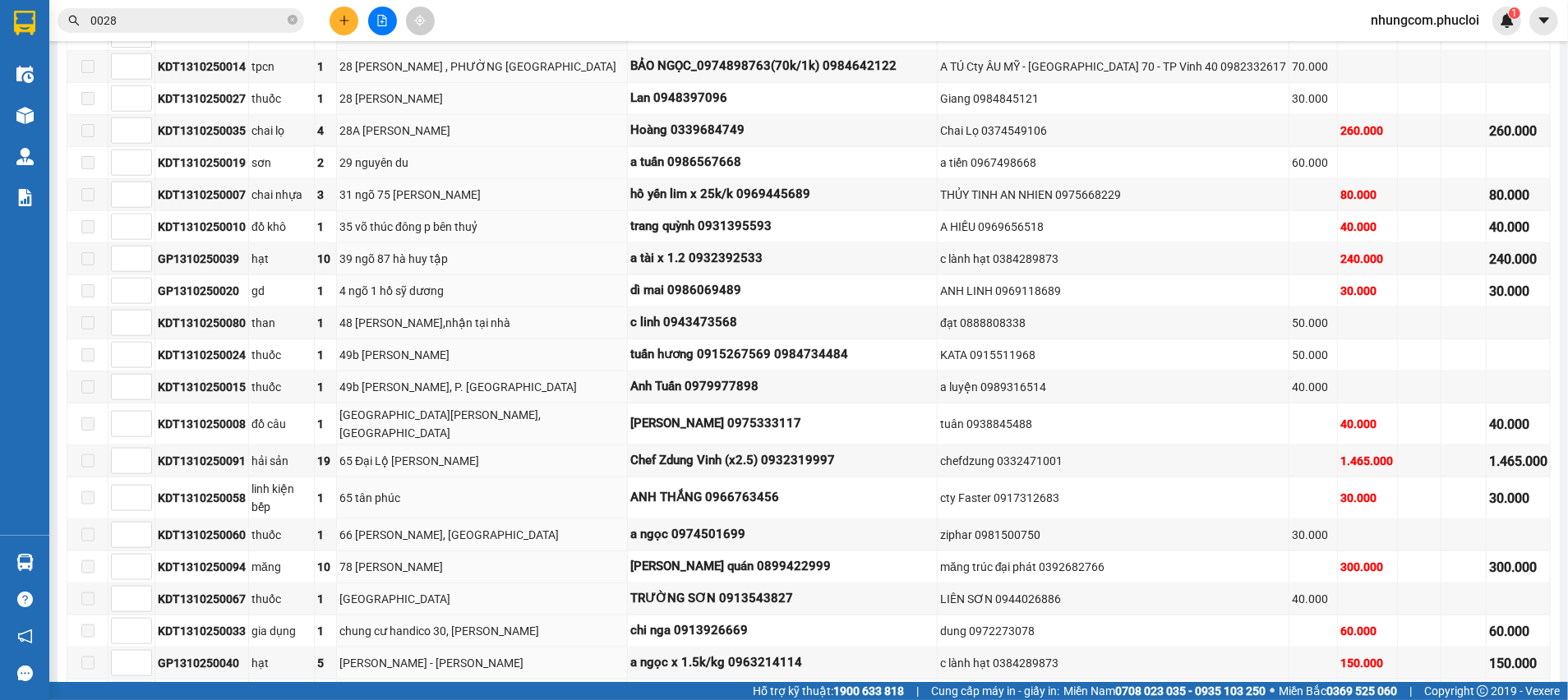
scroll to position [1925, 0]
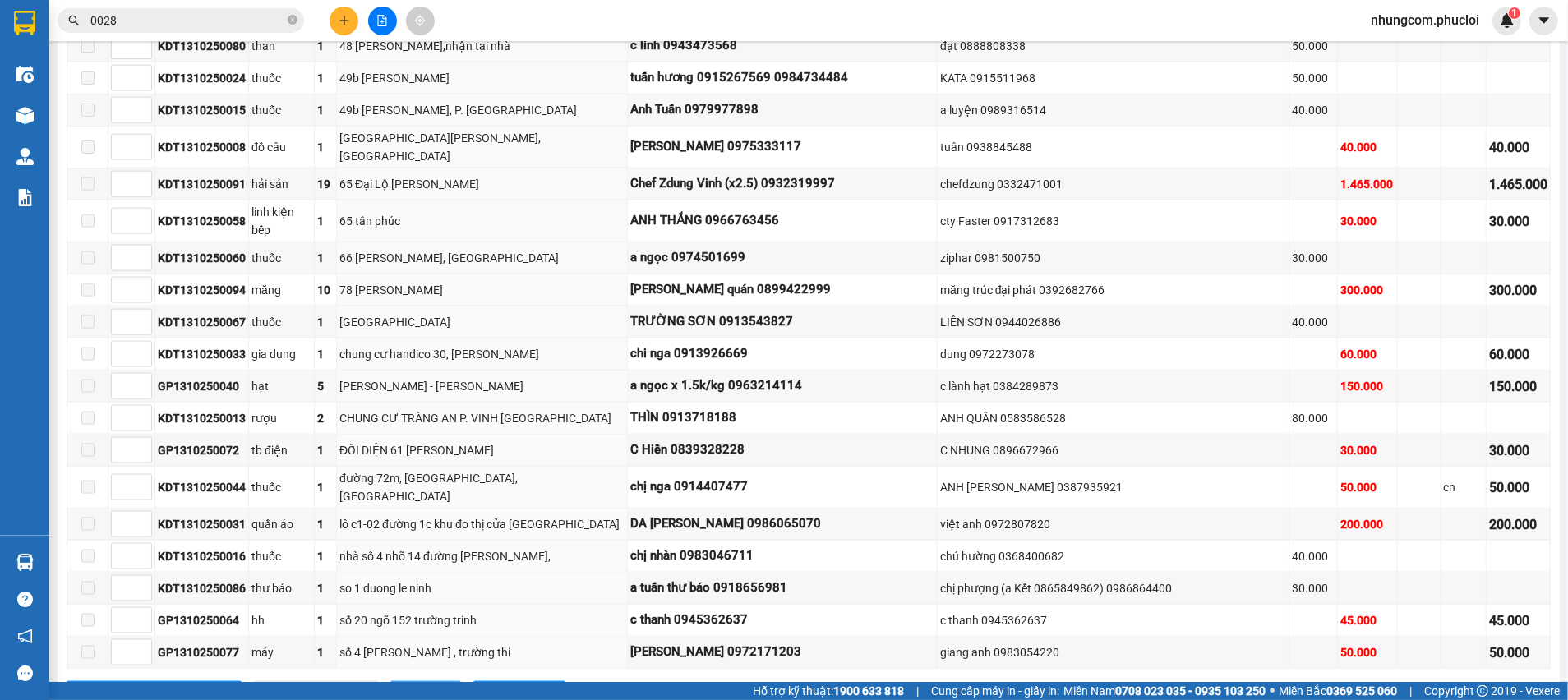
click at [422, 685] on span "In DS" at bounding box center [435, 694] width 27 height 18
